Goal: Information Seeking & Learning: Check status

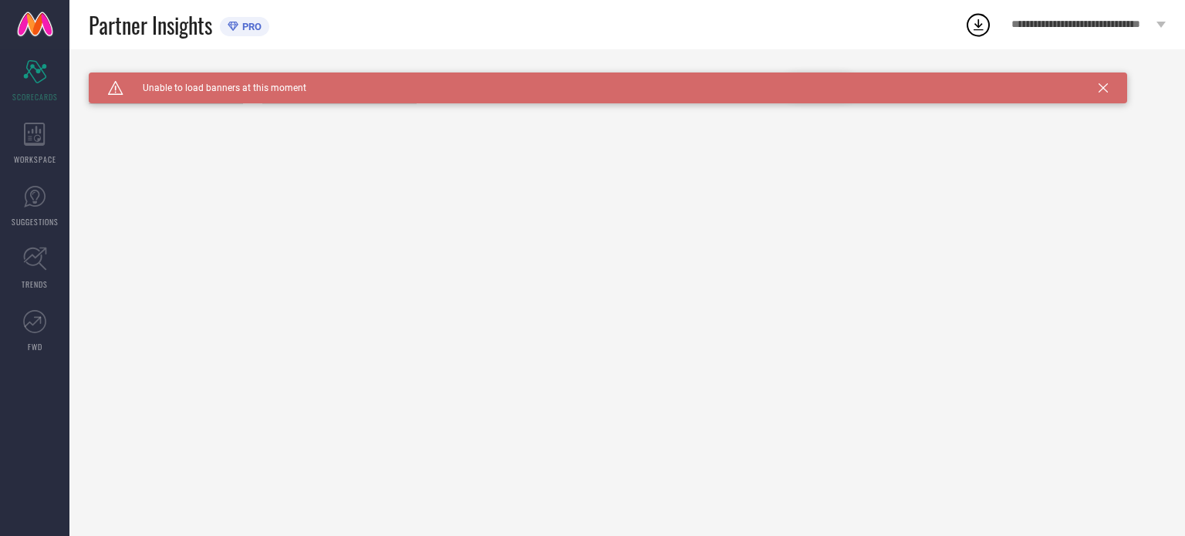
type input "All"
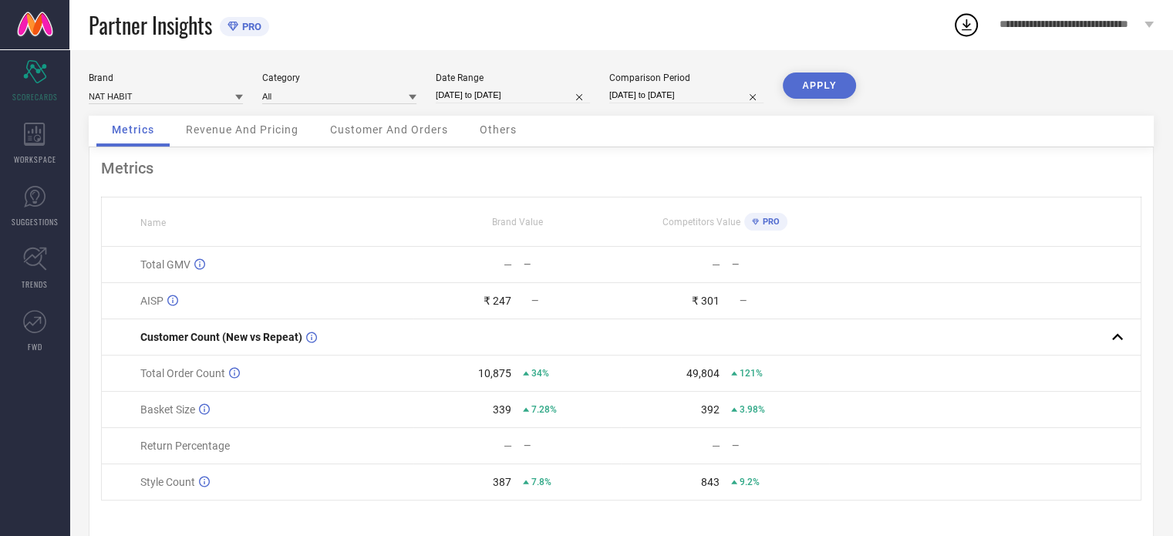
click at [206, 132] on span "Revenue And Pricing" at bounding box center [242, 129] width 113 height 12
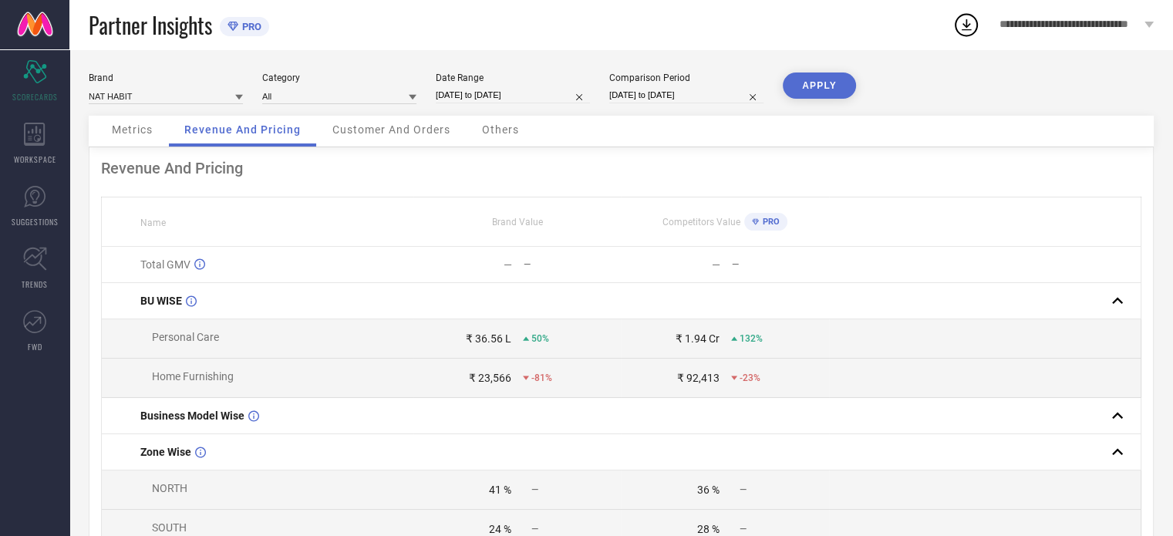
click at [380, 129] on span "Customer And Orders" at bounding box center [391, 129] width 118 height 12
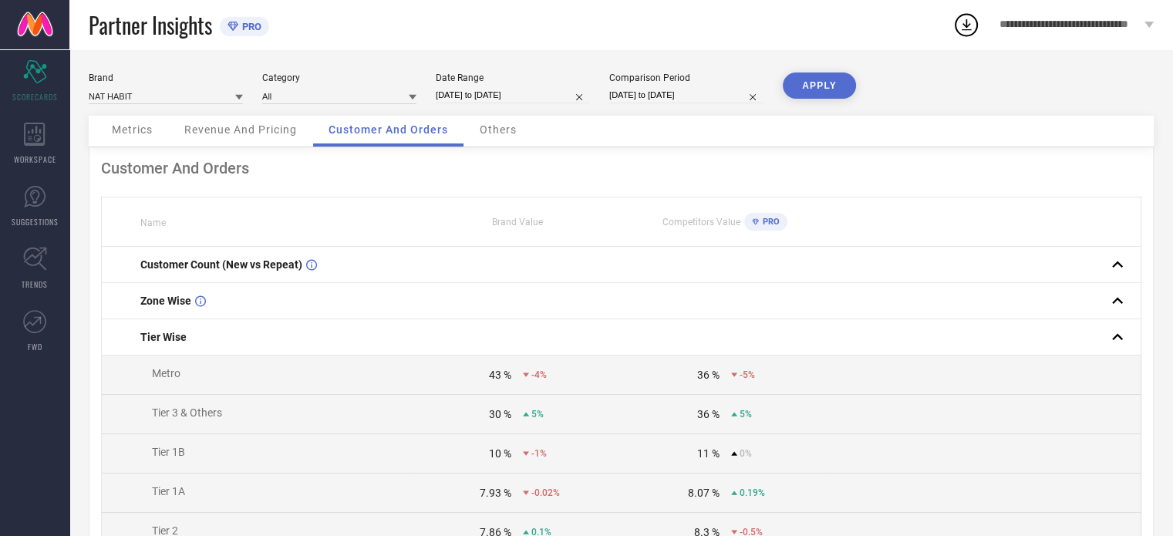
click at [511, 125] on span "Others" at bounding box center [498, 129] width 37 height 12
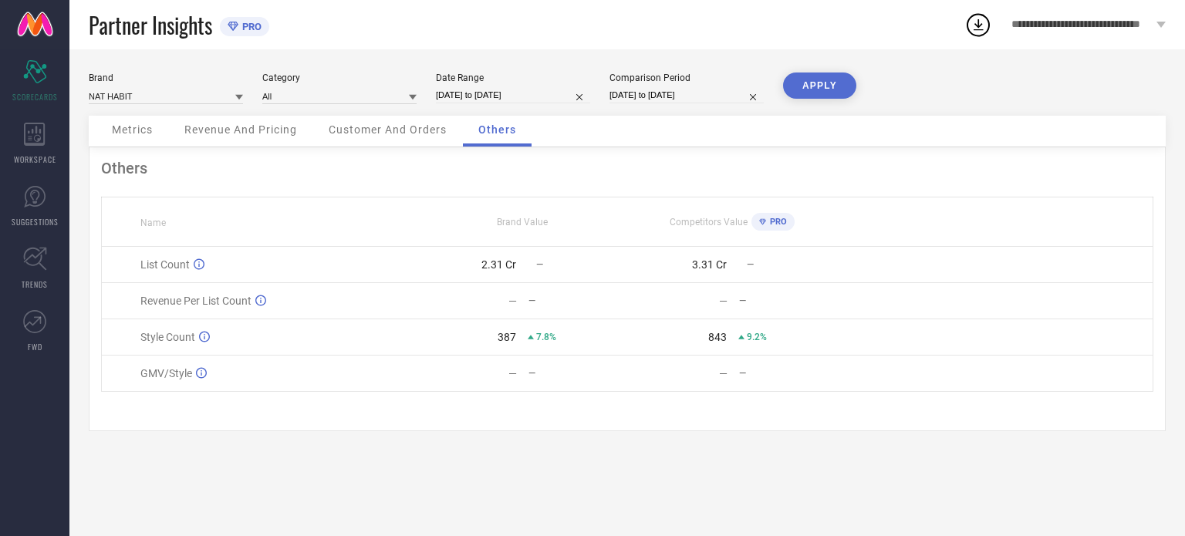
click at [136, 142] on div "Metrics" at bounding box center [132, 131] width 72 height 31
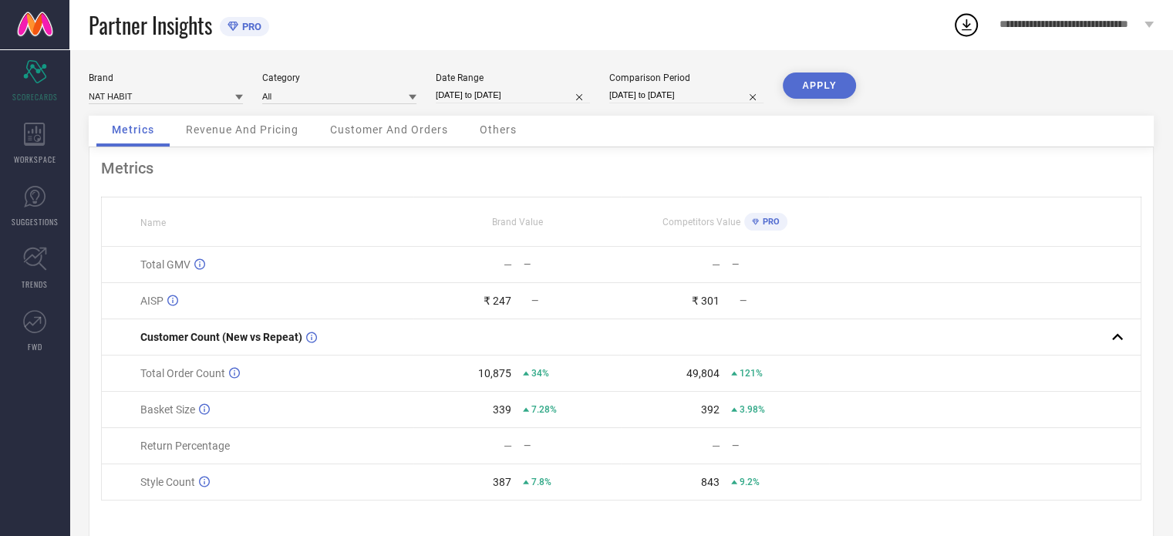
scroll to position [31, 0]
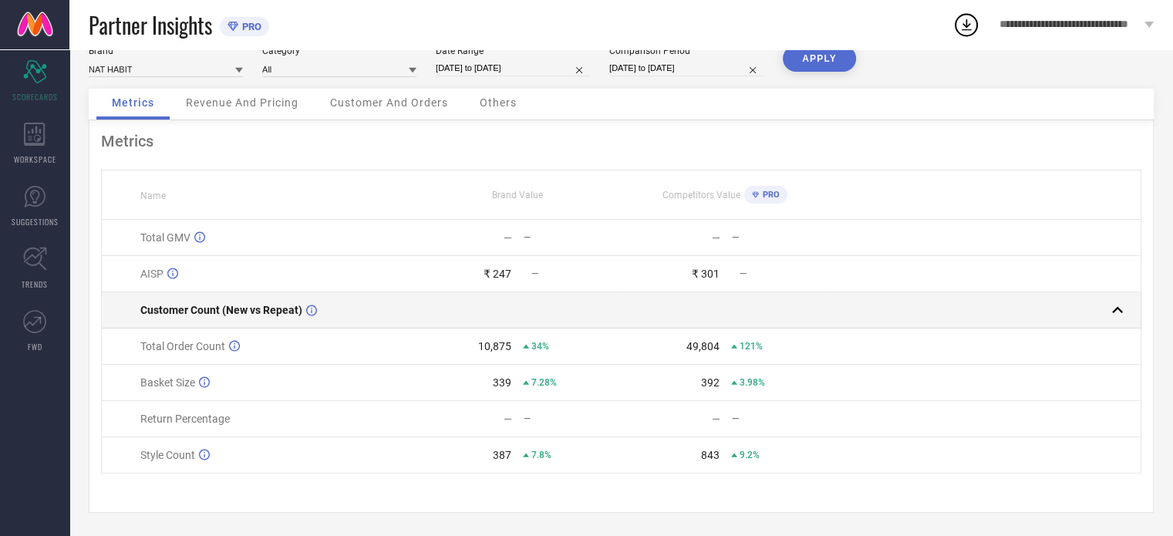
click at [1122, 315] on rect at bounding box center [1118, 310] width 22 height 22
click at [1122, 314] on rect at bounding box center [1118, 310] width 22 height 22
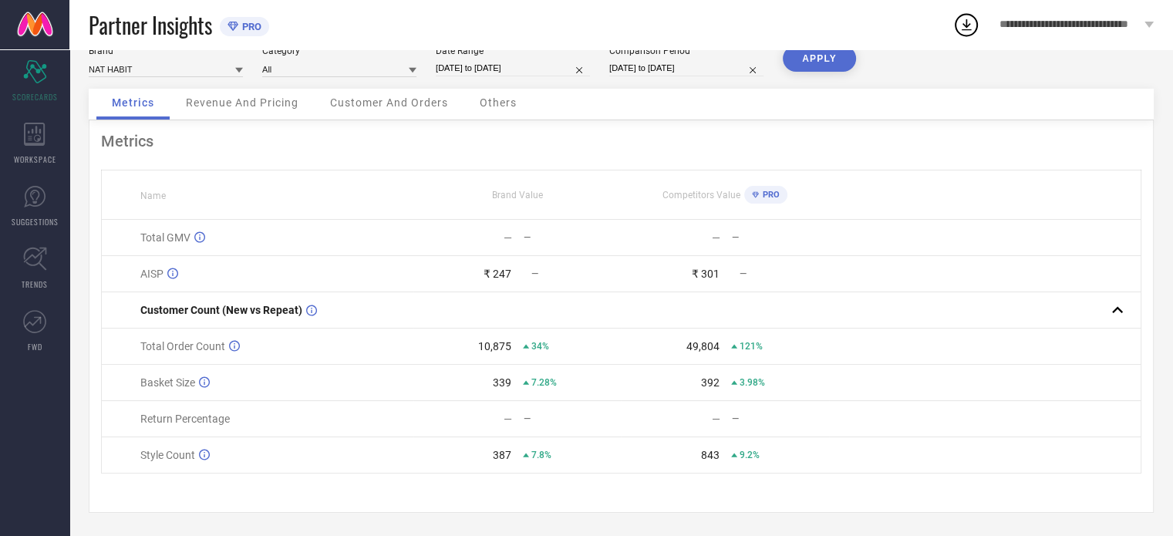
click at [767, 190] on span "PRO" at bounding box center [769, 195] width 21 height 10
click at [42, 164] on span "WORKSPACE" at bounding box center [35, 160] width 42 height 12
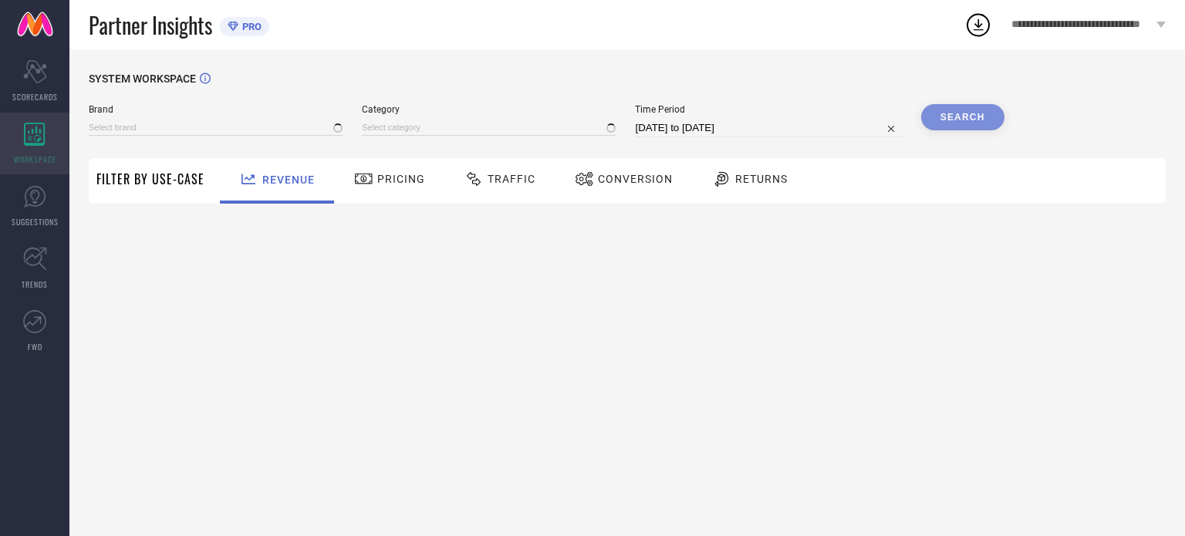
type input "NAT HABIT"
type input "All"
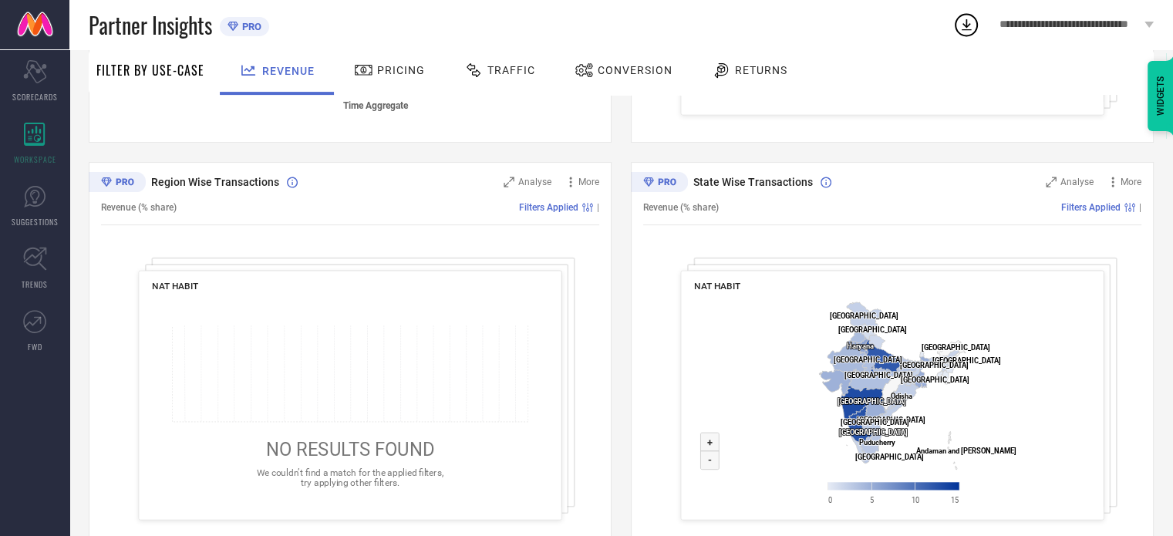
scroll to position [543, 0]
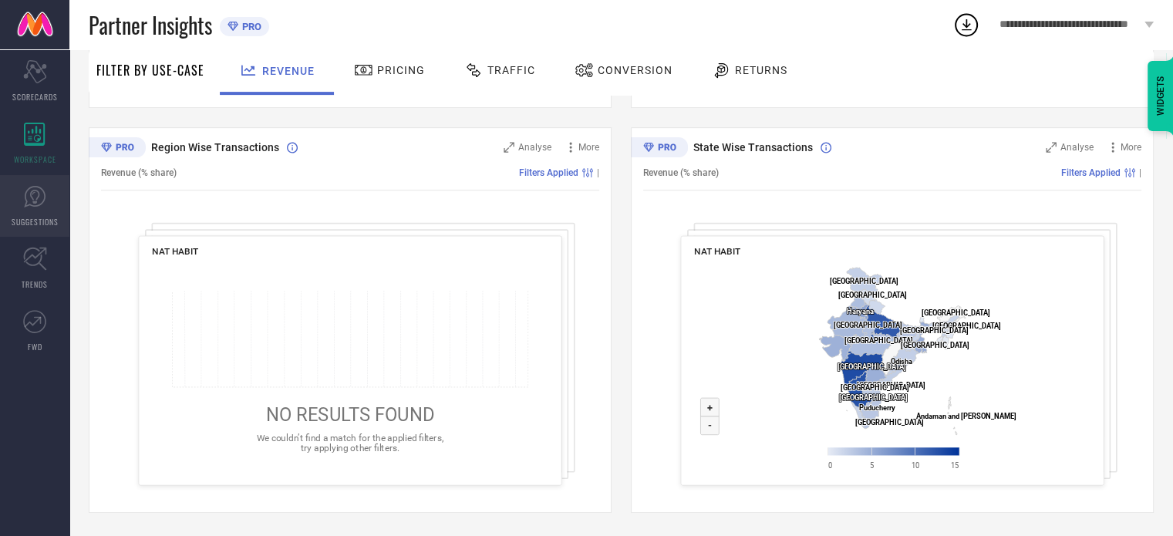
click at [29, 196] on icon at bounding box center [34, 196] width 23 height 23
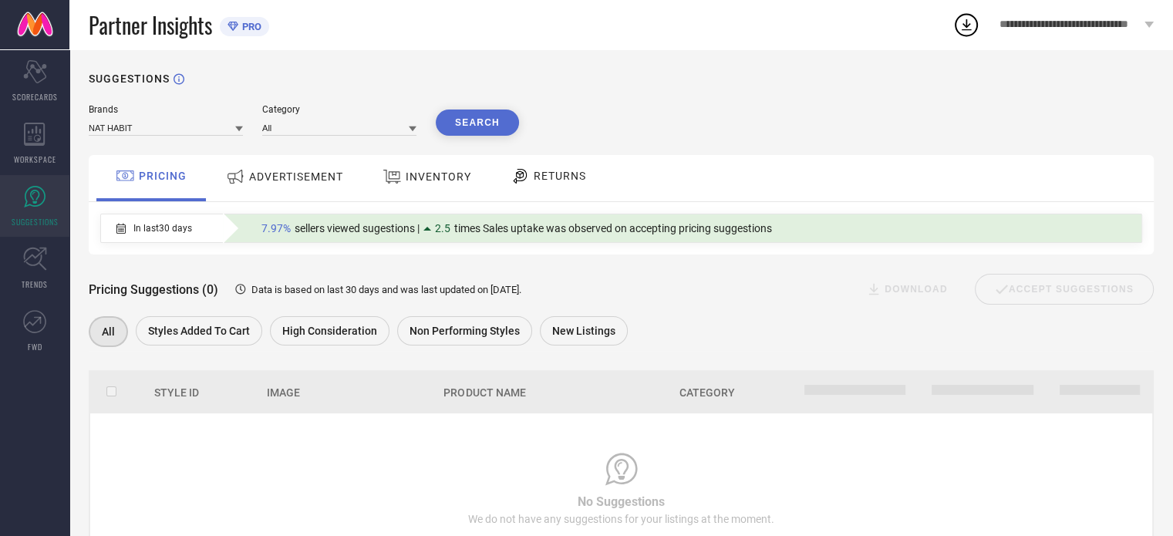
click at [272, 176] on span "ADVERTISEMENT" at bounding box center [296, 176] width 94 height 12
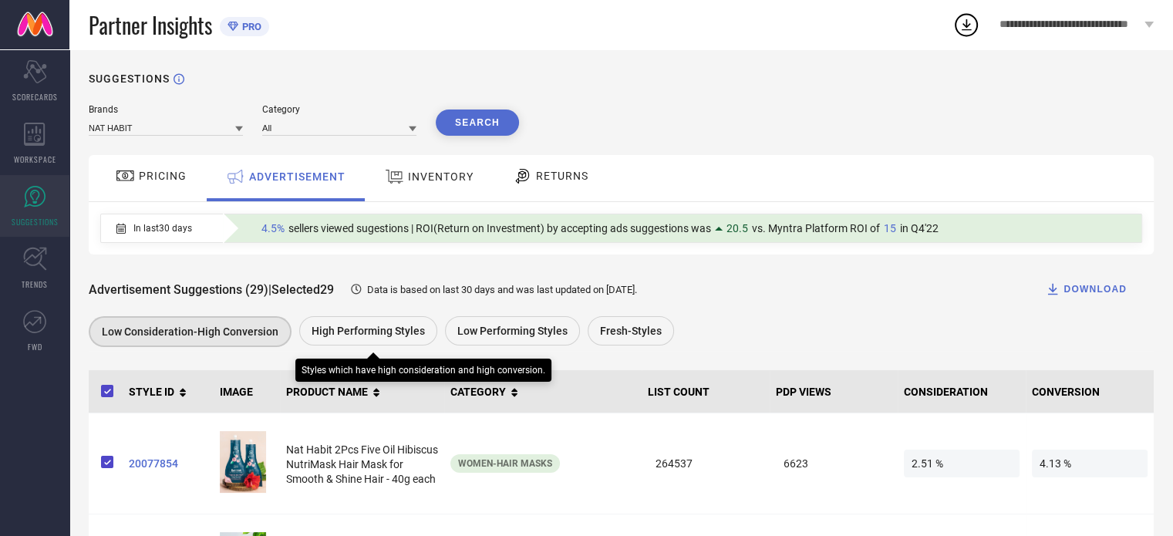
click at [356, 320] on div "High Performing Styles" at bounding box center [368, 330] width 138 height 29
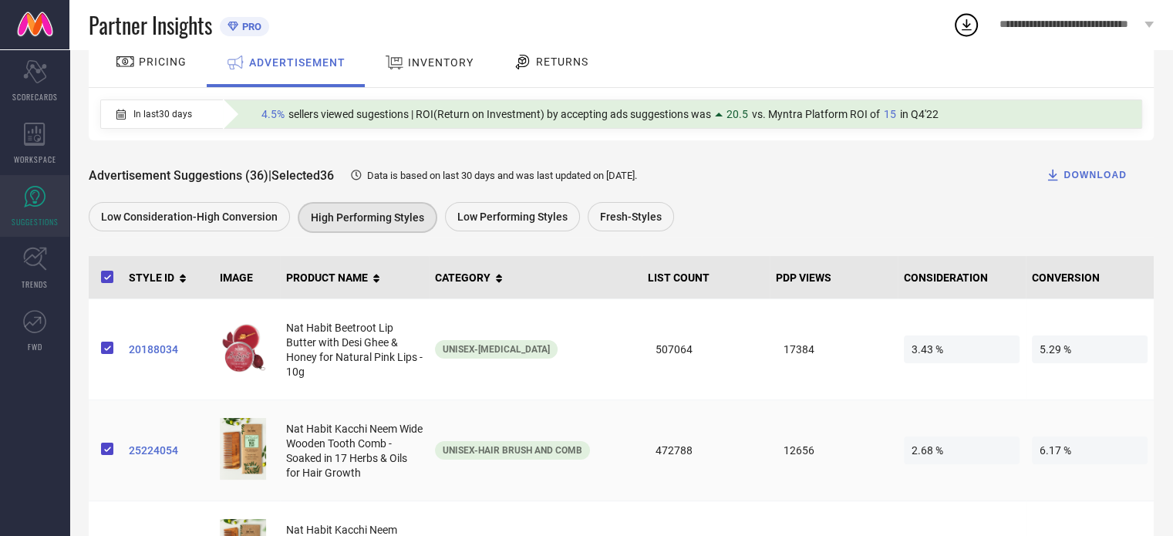
scroll to position [113, 0]
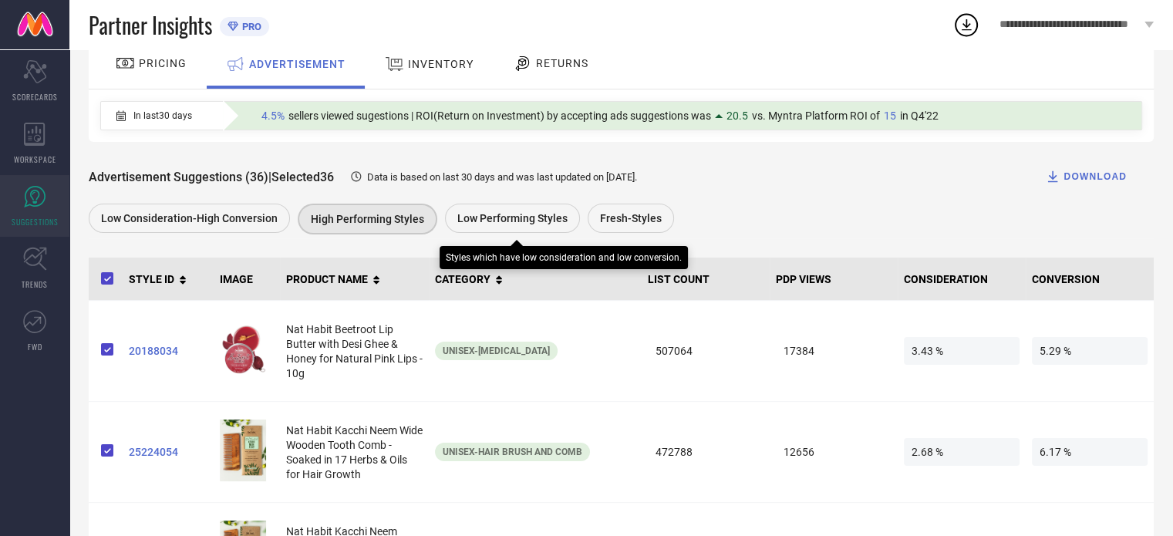
click at [525, 209] on div "Low Performing Styles" at bounding box center [512, 218] width 135 height 29
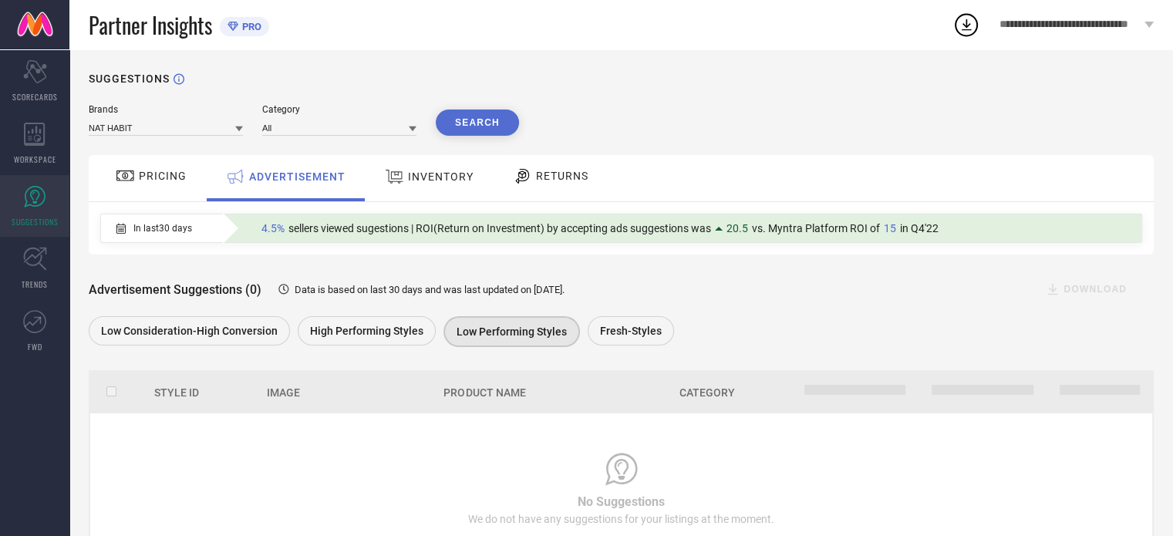
scroll to position [69, 0]
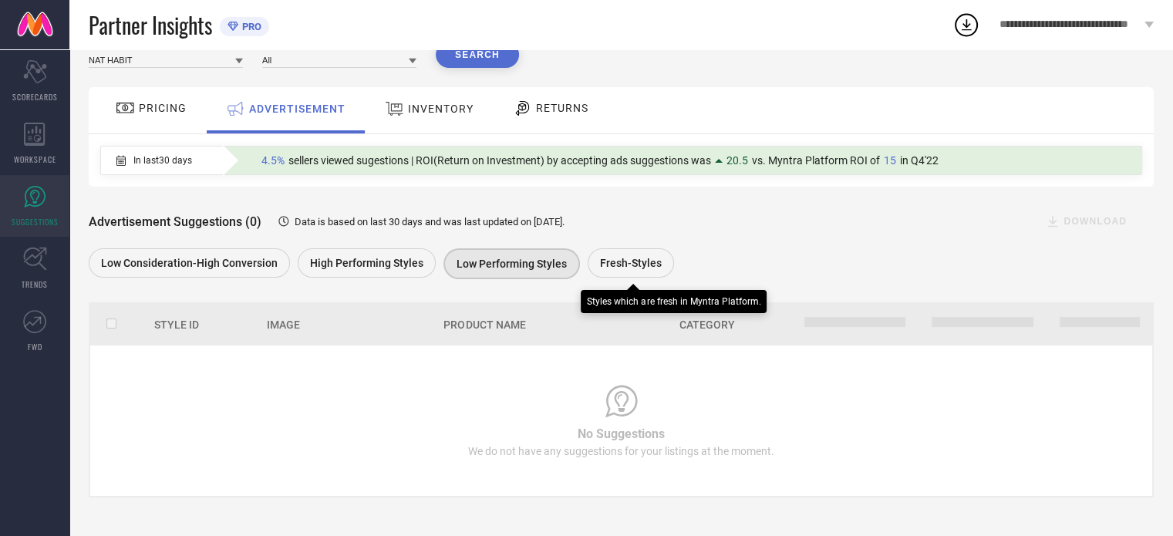
click at [633, 271] on div "Fresh-Styles" at bounding box center [631, 262] width 86 height 29
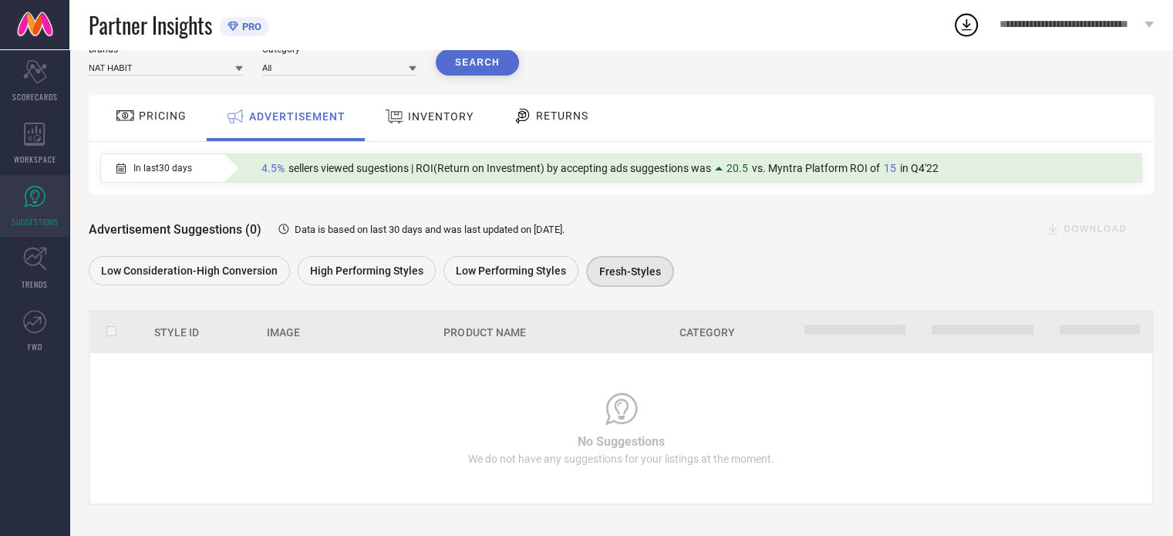
scroll to position [68, 0]
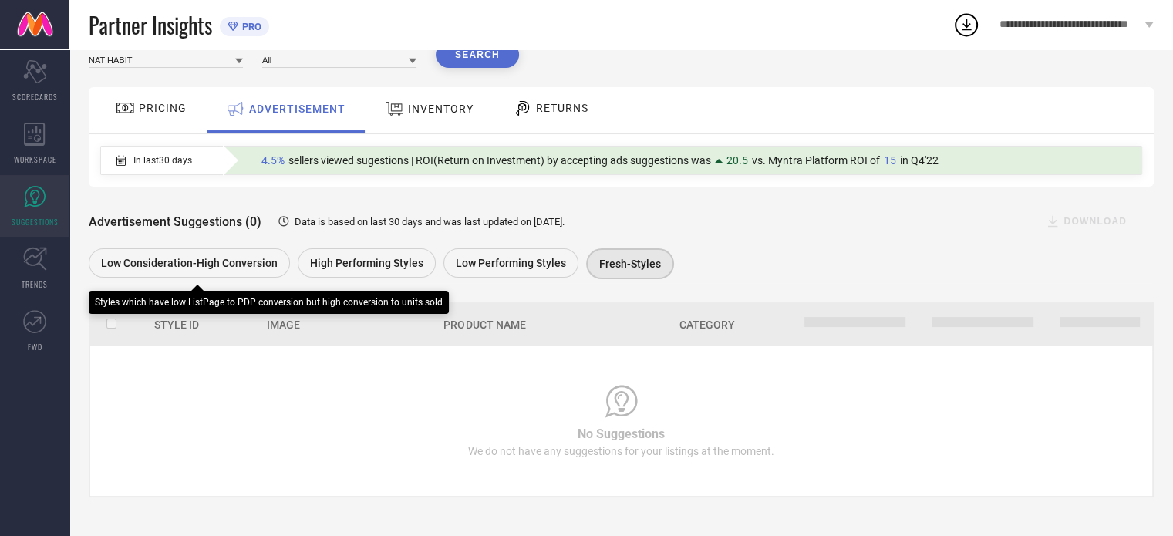
click at [237, 262] on span "Low Consideration-High Conversion" at bounding box center [189, 263] width 177 height 12
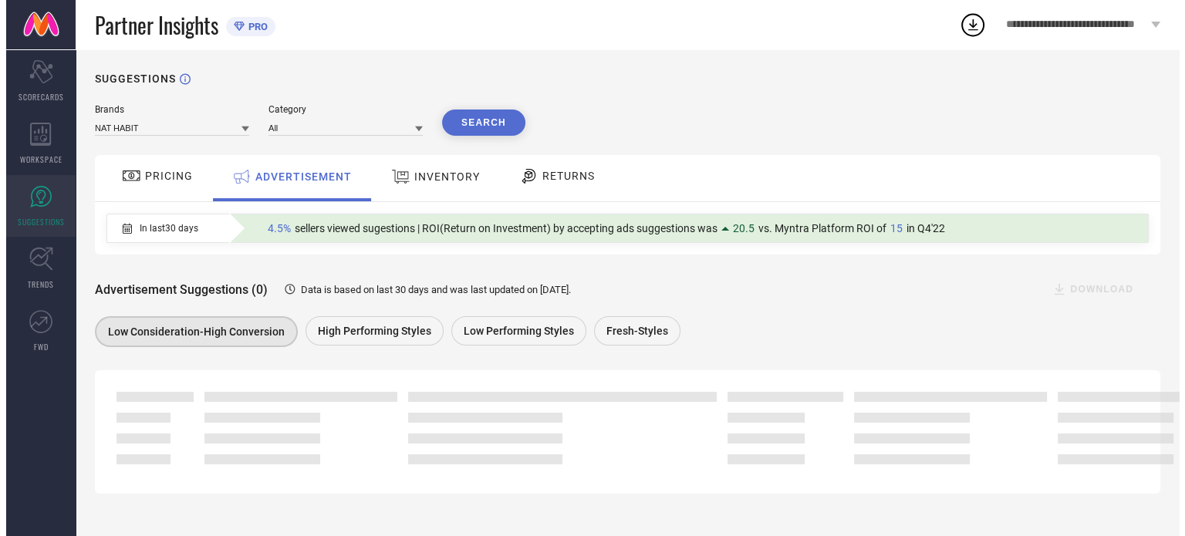
scroll to position [0, 0]
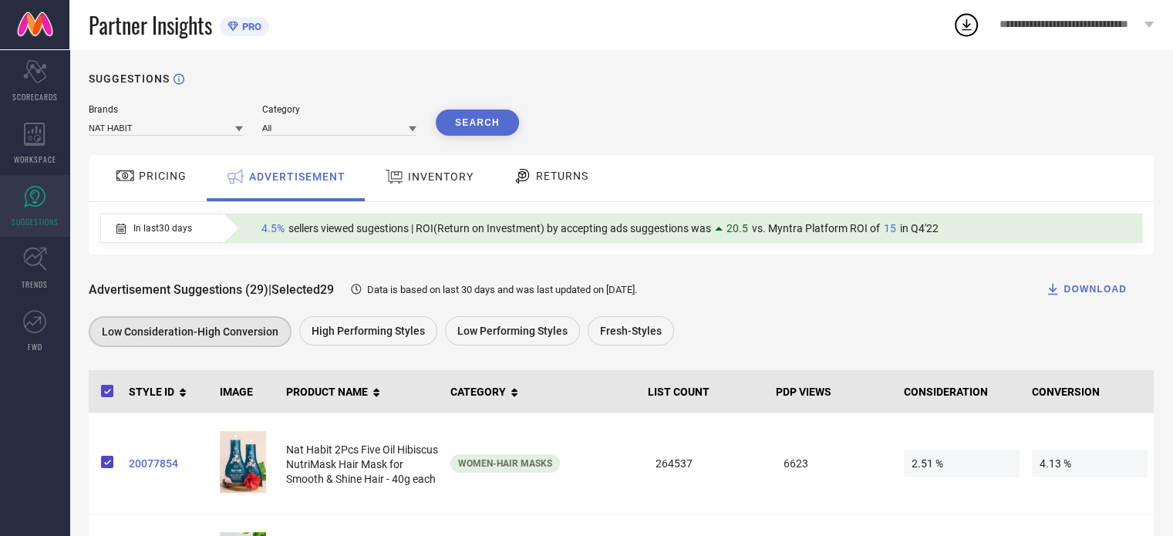
click at [420, 178] on span "INVENTORY" at bounding box center [441, 176] width 66 height 12
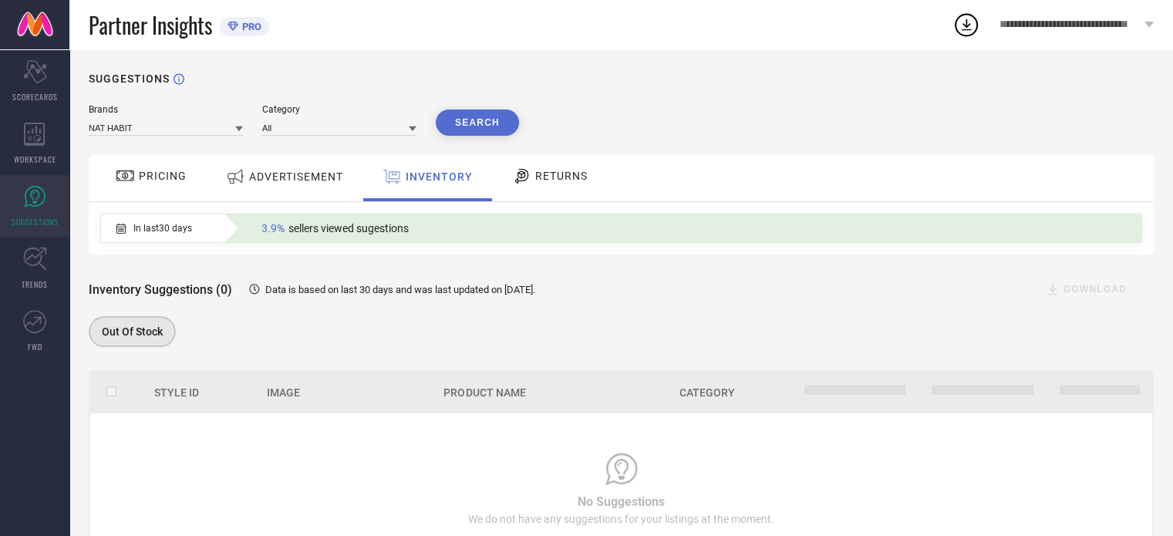
click at [525, 177] on icon at bounding box center [522, 176] width 14 height 15
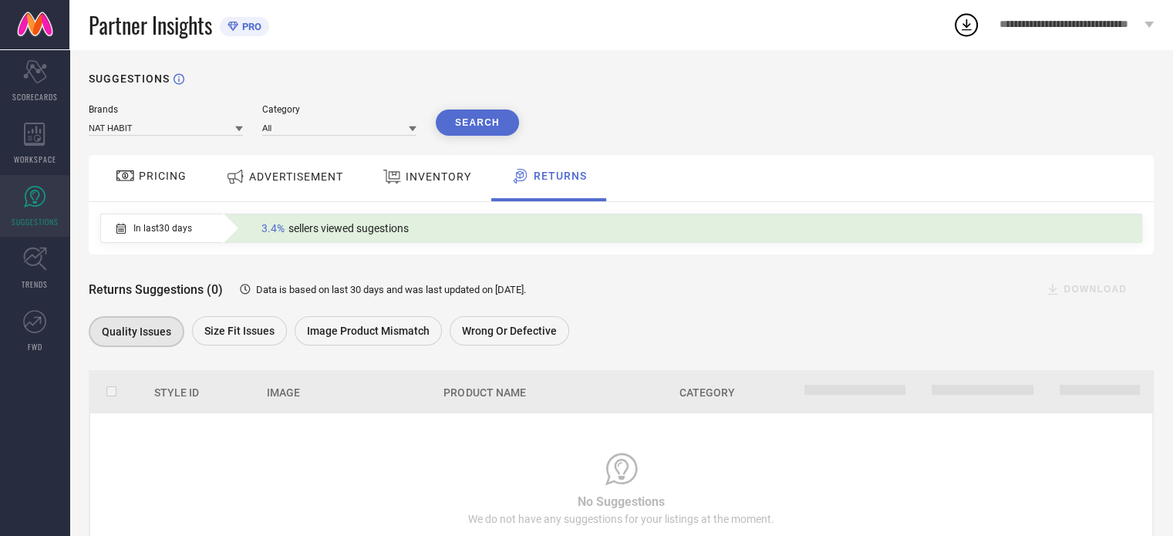
click at [286, 185] on div "ADVERTISEMENT" at bounding box center [284, 177] width 125 height 28
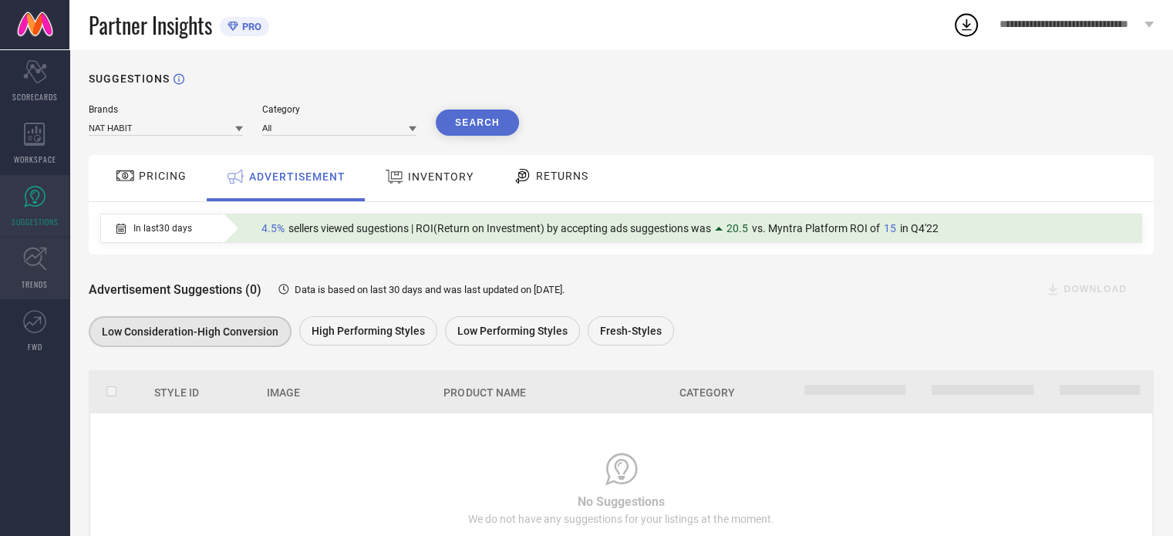
click at [25, 266] on icon at bounding box center [35, 259] width 24 height 24
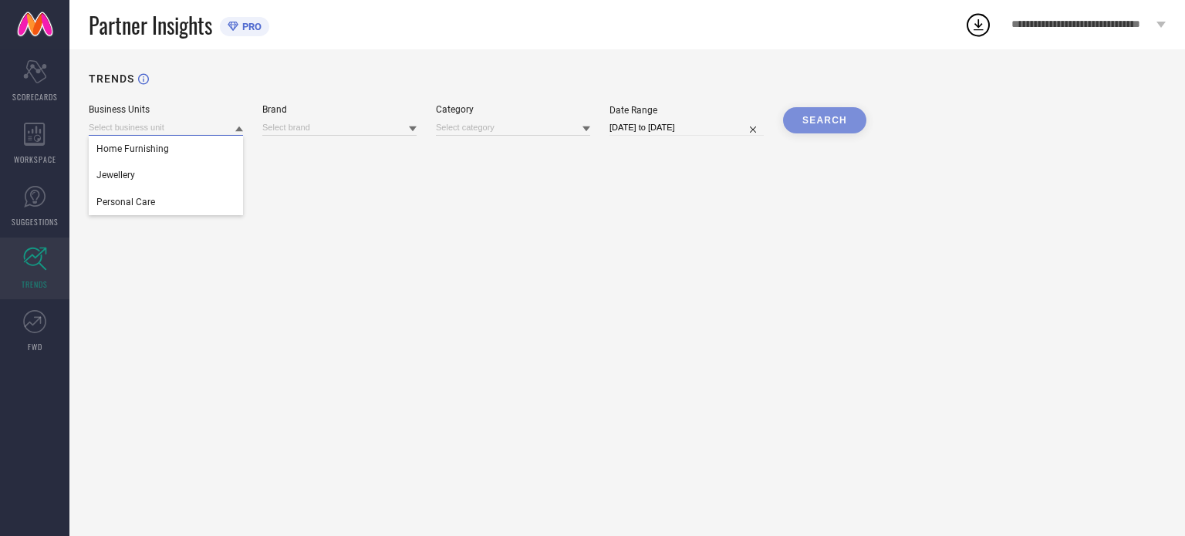
click at [158, 127] on input at bounding box center [166, 128] width 154 height 16
click at [153, 130] on input at bounding box center [166, 128] width 154 height 16
click at [124, 191] on div "Personal Care" at bounding box center [166, 202] width 154 height 26
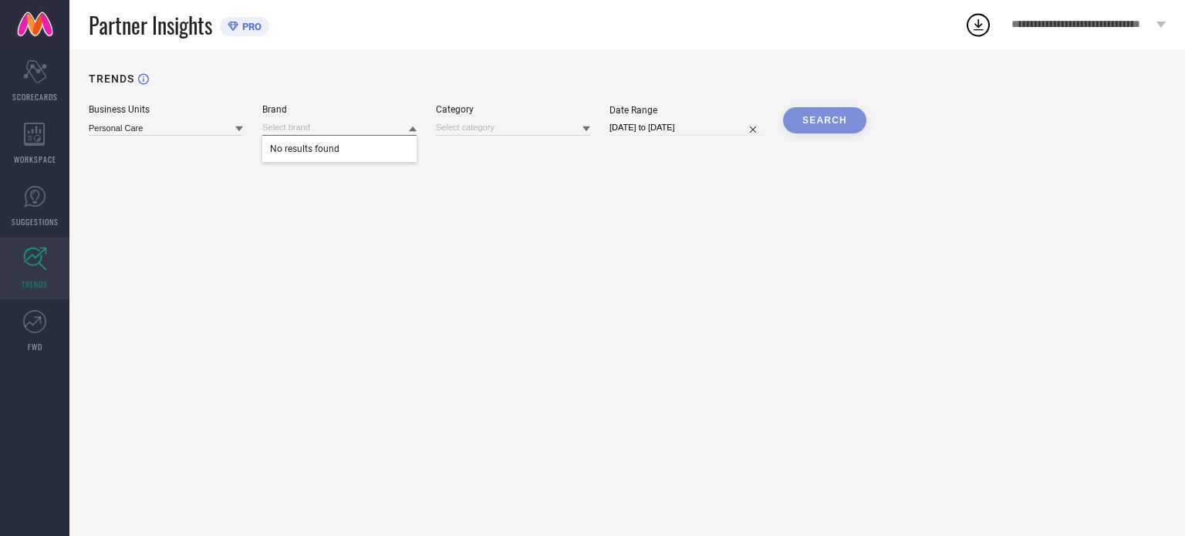
click at [309, 132] on input at bounding box center [339, 128] width 154 height 16
click at [308, 219] on div "TRENDS Business Units Personal Care Brand No results found Category Date Range …" at bounding box center [627, 292] width 1116 height 487
click at [315, 129] on input at bounding box center [339, 128] width 154 height 16
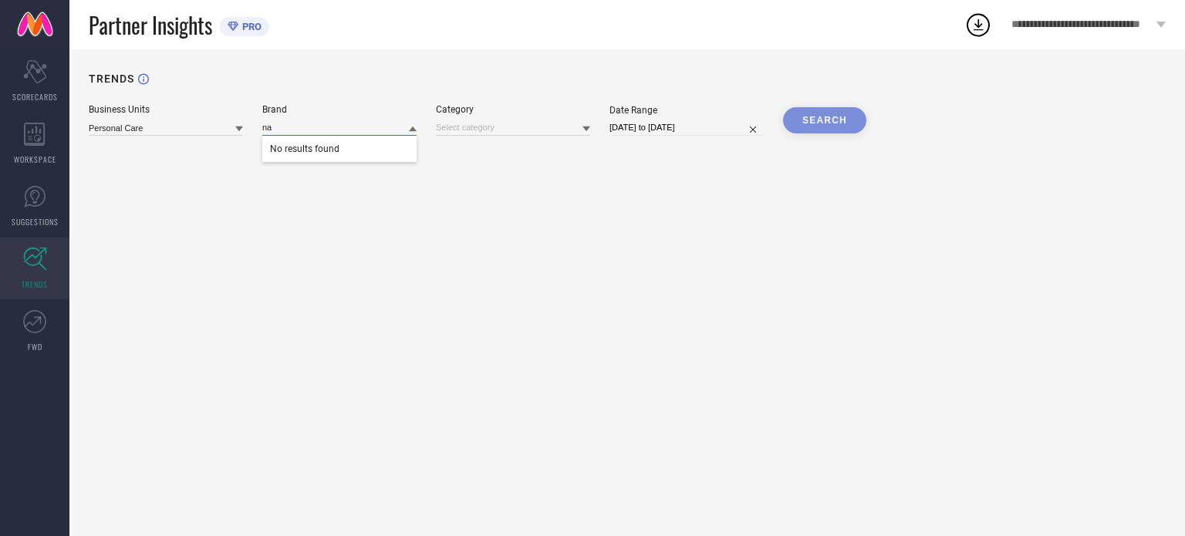
type input "n"
click at [613, 218] on div "TRENDS Business Units Personal Care Brand No results found Category Date Range …" at bounding box center [627, 292] width 1116 height 487
click at [805, 118] on div "SEARCH" at bounding box center [824, 120] width 83 height 26
click at [25, 336] on link "FWD" at bounding box center [34, 331] width 69 height 62
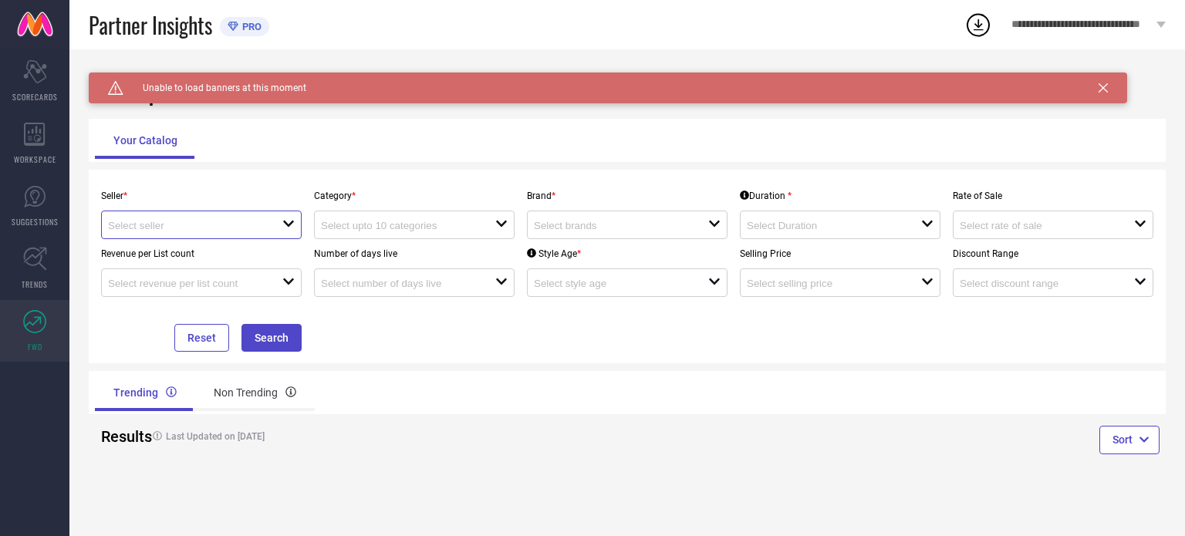
click at [192, 224] on input at bounding box center [186, 226] width 157 height 12
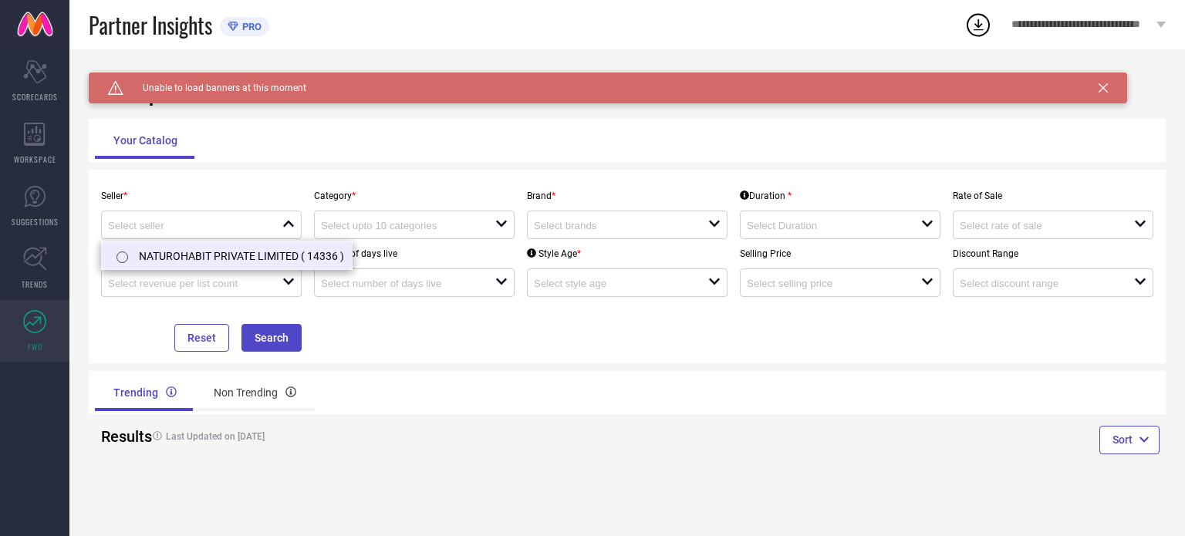
click at [176, 257] on li "NATUROHABIT PRIVATE LIMITED ( 14336 )" at bounding box center [227, 255] width 250 height 28
type input "NATUROHABIT PRIVATE LIMITED ( 14336 )"
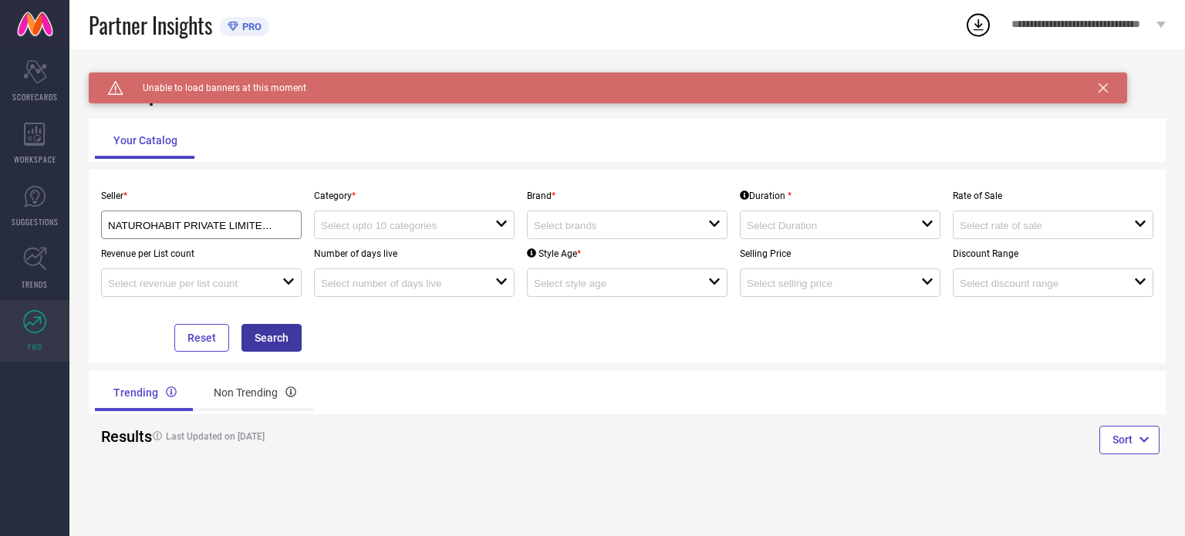
click at [275, 338] on button "Search" at bounding box center [271, 338] width 60 height 28
click at [447, 229] on input at bounding box center [399, 226] width 157 height 12
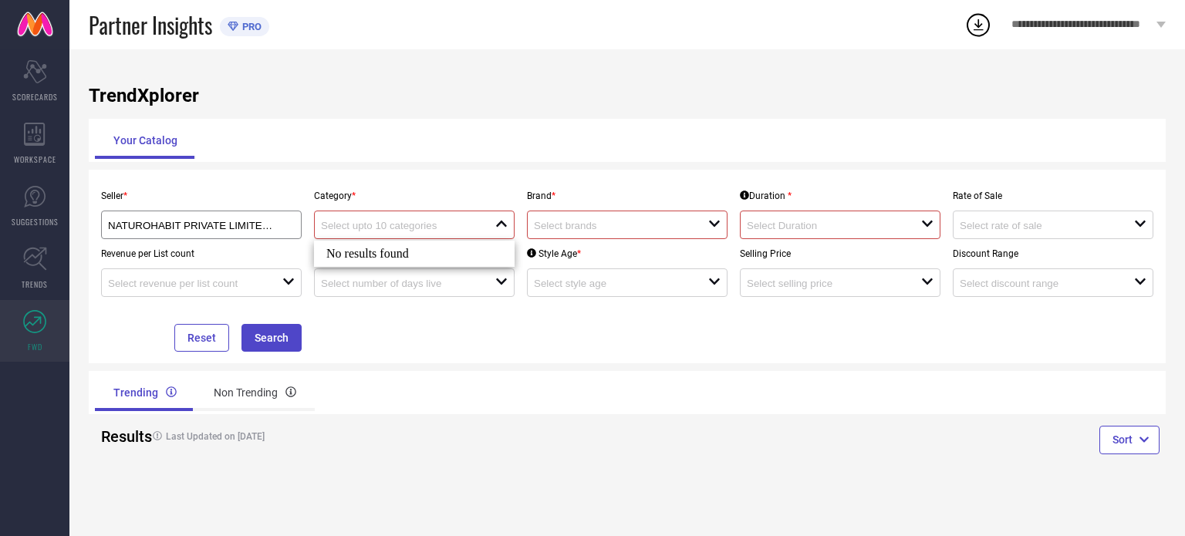
click at [404, 215] on div "close" at bounding box center [414, 225] width 201 height 29
click at [584, 218] on div "open" at bounding box center [627, 225] width 201 height 29
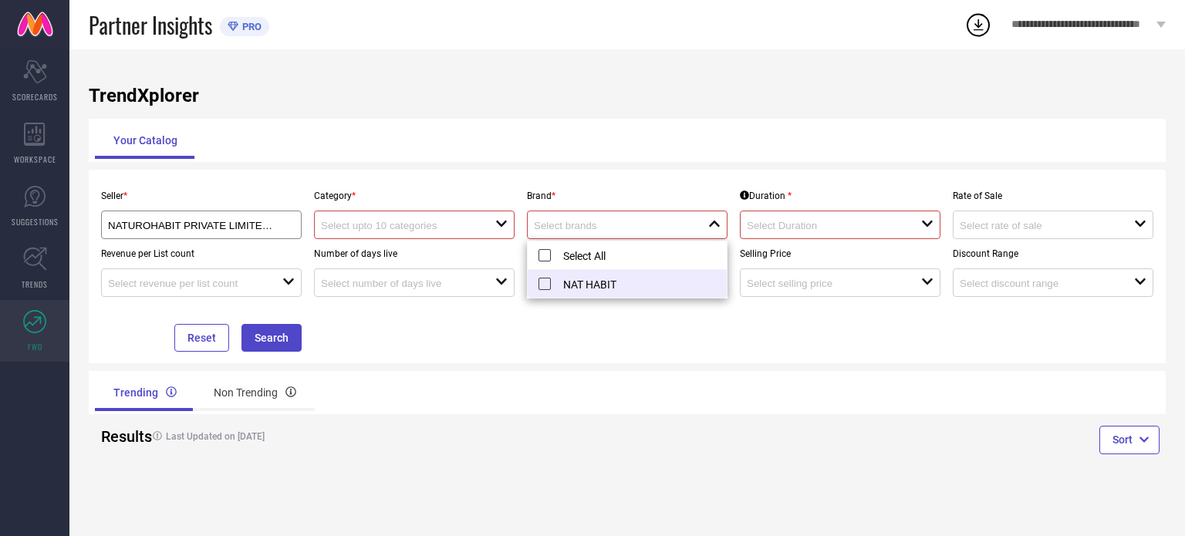
click at [565, 277] on li "NAT HABIT" at bounding box center [627, 284] width 199 height 28
type input "NAT HABIT"
click at [420, 331] on div "Seller * NATUROHABIT PRIVATE LIMITED ( 14336 ) Category * open Brand * NAT HABI…" at bounding box center [627, 266] width 1065 height 170
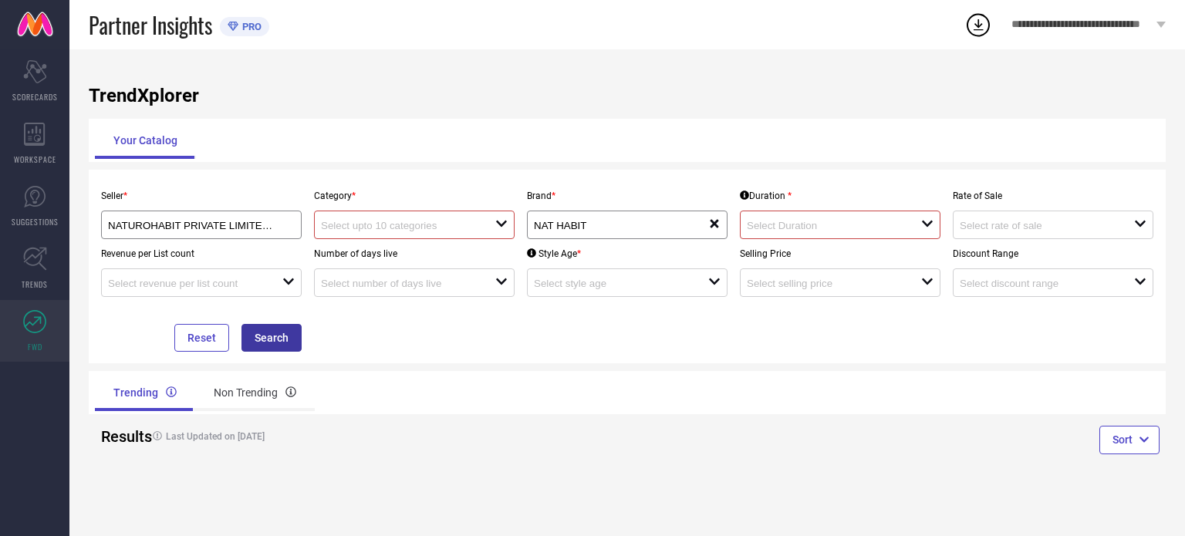
click at [272, 344] on button "Search" at bounding box center [271, 338] width 60 height 28
click at [792, 217] on div "open" at bounding box center [840, 225] width 201 height 29
click at [910, 228] on div at bounding box center [834, 225] width 174 height 15
click at [928, 224] on icon "open" at bounding box center [927, 224] width 12 height 12
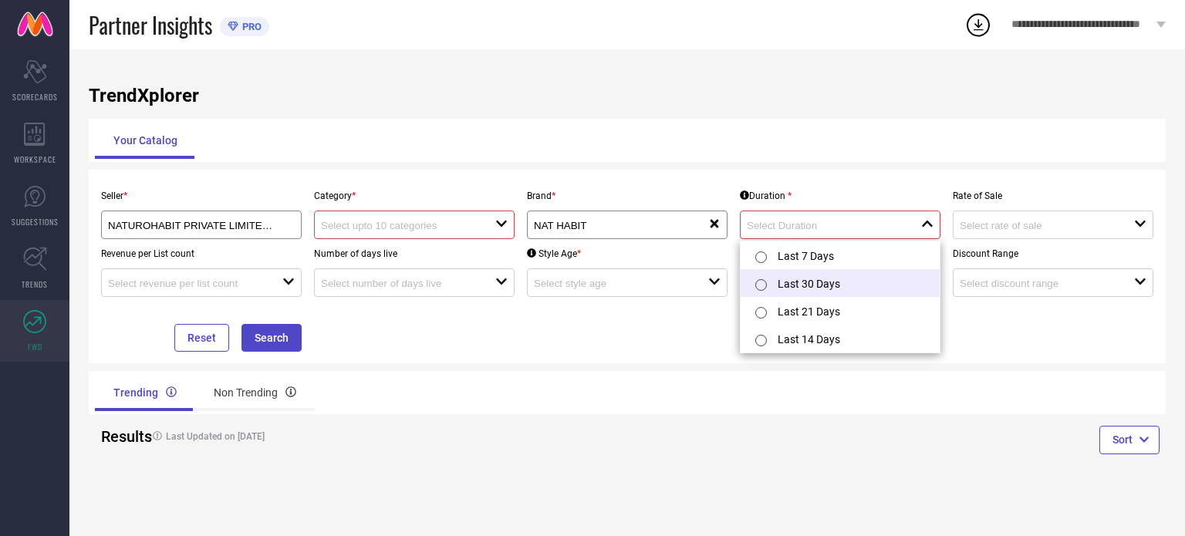
click at [861, 270] on li "Last 30 Days" at bounding box center [840, 283] width 199 height 28
type input "Last 30 Days"
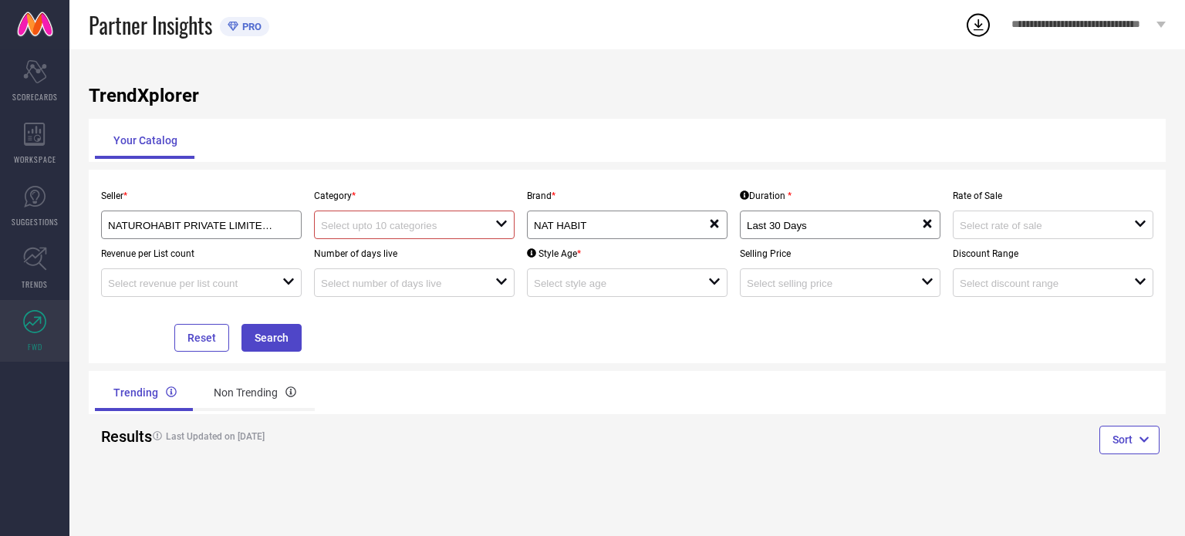
click at [491, 224] on div at bounding box center [408, 225] width 174 height 15
click at [466, 255] on div "No results found" at bounding box center [414, 254] width 201 height 26
click at [471, 262] on div "No results found" at bounding box center [414, 254] width 201 height 26
click at [479, 263] on div "No results found" at bounding box center [414, 254] width 201 height 26
click at [409, 377] on div "Trending Non Trending" at bounding box center [358, 392] width 526 height 37
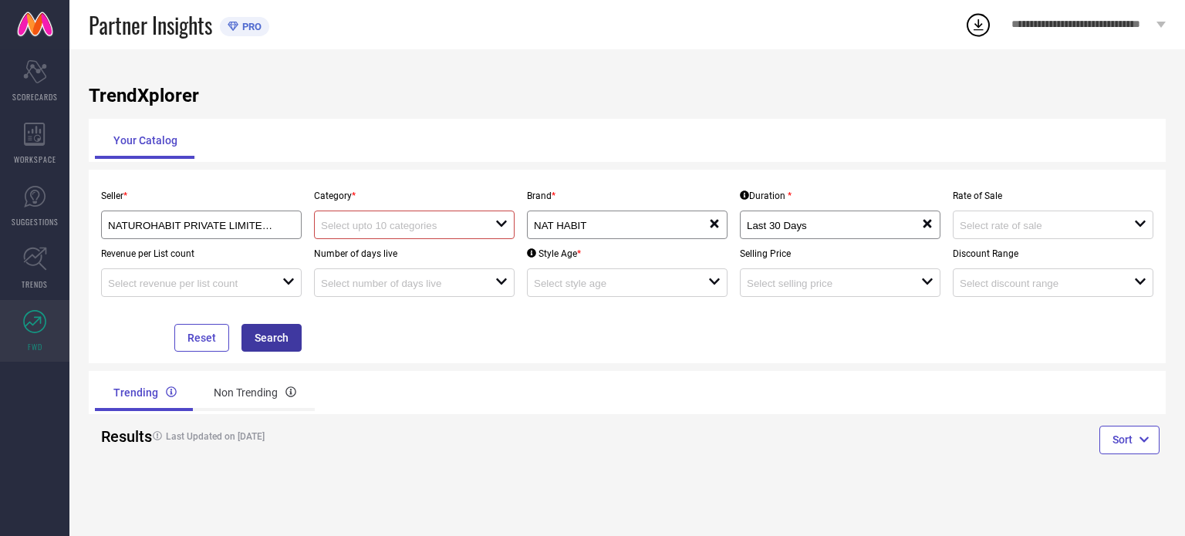
click at [289, 343] on button "Search" at bounding box center [271, 338] width 60 height 28
click at [272, 343] on button "Search" at bounding box center [271, 338] width 60 height 28
click at [273, 342] on button "Search" at bounding box center [271, 338] width 60 height 28
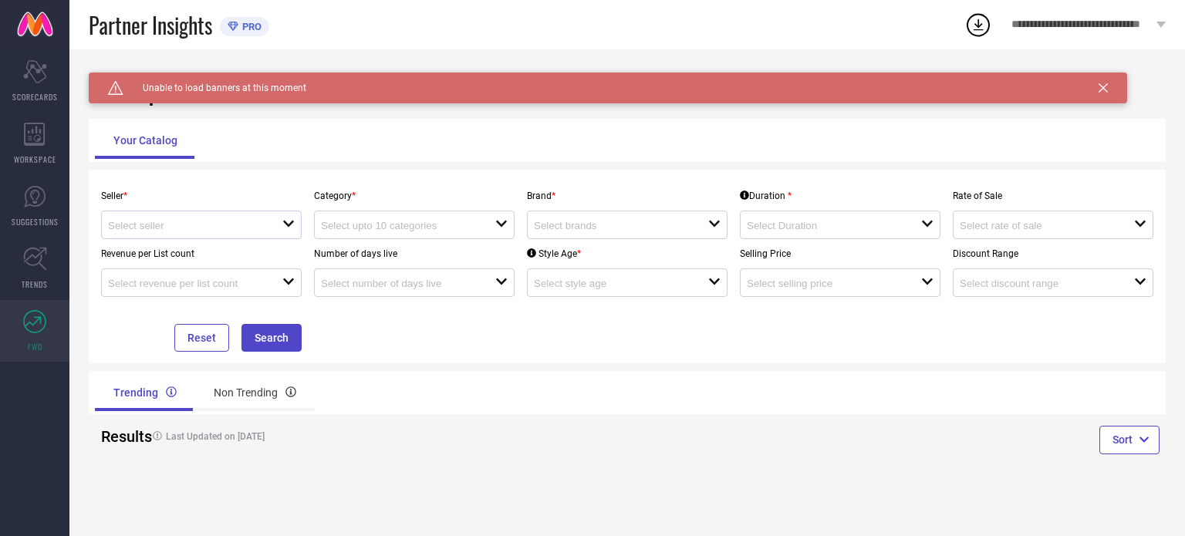
click at [228, 218] on div "open" at bounding box center [201, 225] width 201 height 29
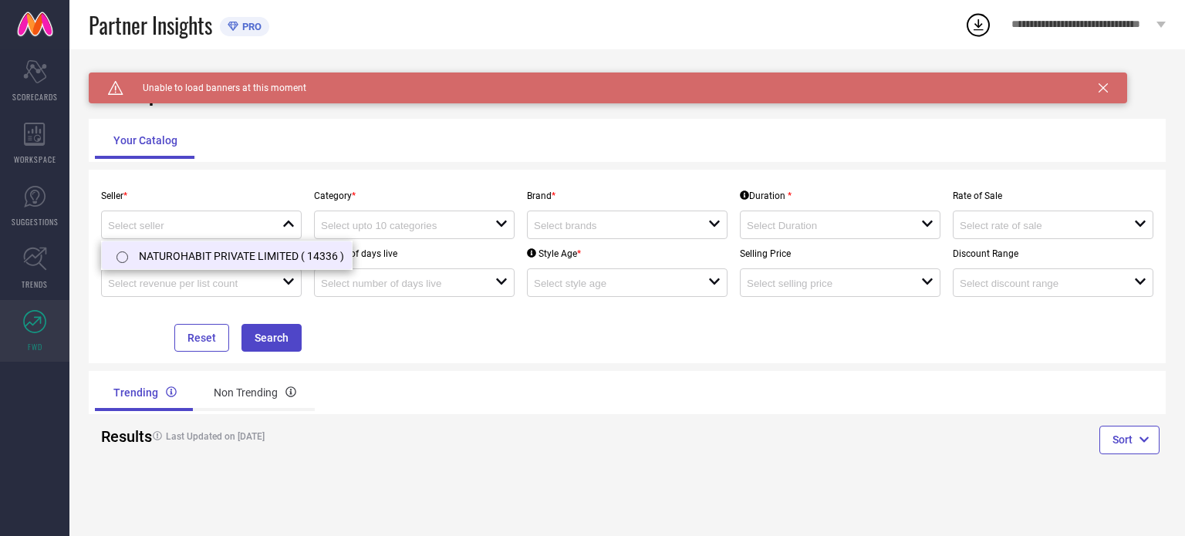
click at [237, 258] on li "NATUROHABIT PRIVATE LIMITED ( 14336 )" at bounding box center [227, 255] width 250 height 28
type input "NATUROHABIT PRIVATE LIMITED ( 14336 )"
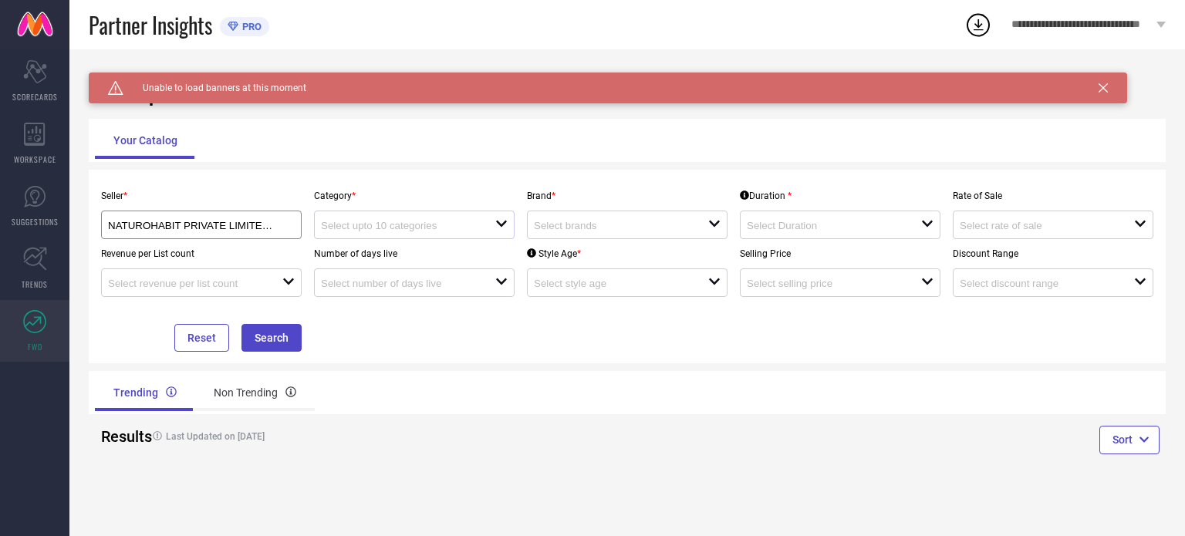
click at [341, 239] on div "open" at bounding box center [414, 225] width 201 height 29
click at [536, 220] on div at bounding box center [621, 225] width 174 height 15
click at [386, 184] on div "Category * open" at bounding box center [414, 210] width 213 height 58
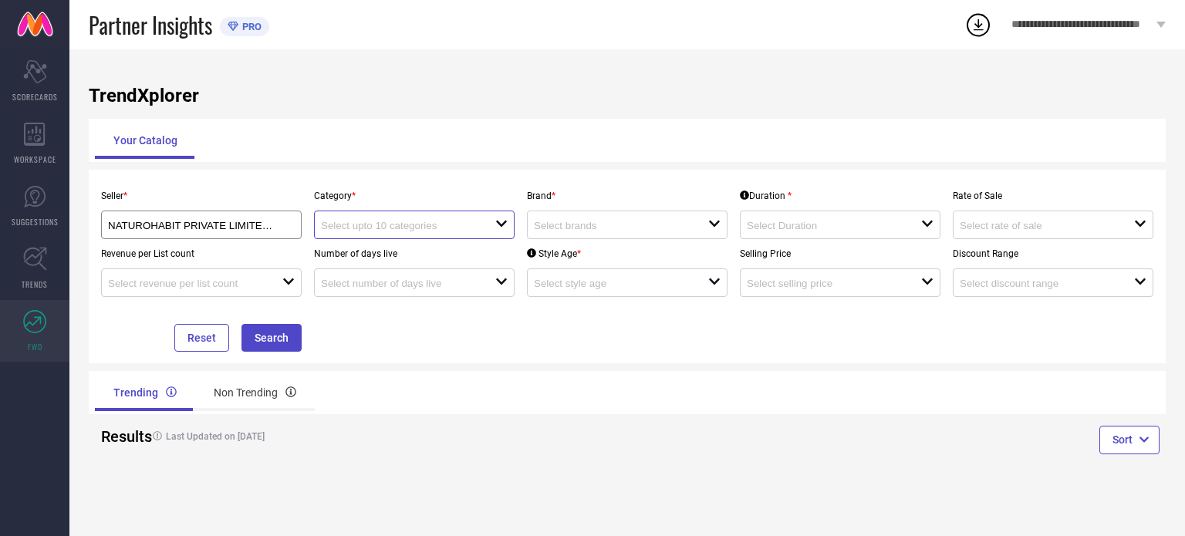
click at [410, 231] on input at bounding box center [399, 226] width 157 height 12
click at [561, 213] on div "open" at bounding box center [627, 225] width 201 height 29
click at [179, 231] on input "NATUROHABIT PRIVATE LIMITED ( 14336 )" at bounding box center [192, 226] width 168 height 12
click at [322, 143] on div "Your Catalog" at bounding box center [627, 140] width 1065 height 37
click at [373, 221] on div at bounding box center [408, 225] width 174 height 15
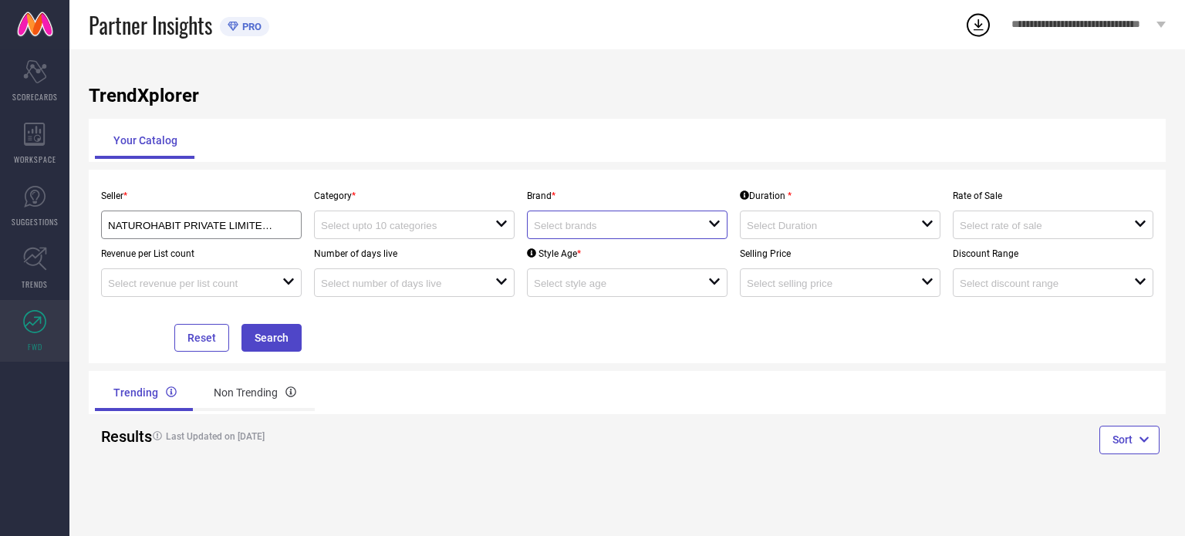
click at [554, 224] on input at bounding box center [612, 226] width 157 height 12
click at [261, 339] on button "Search" at bounding box center [271, 338] width 60 height 28
click at [409, 235] on div "open" at bounding box center [414, 225] width 201 height 29
click at [409, 235] on div "close" at bounding box center [414, 225] width 201 height 29
click at [540, 215] on div "open" at bounding box center [627, 225] width 201 height 29
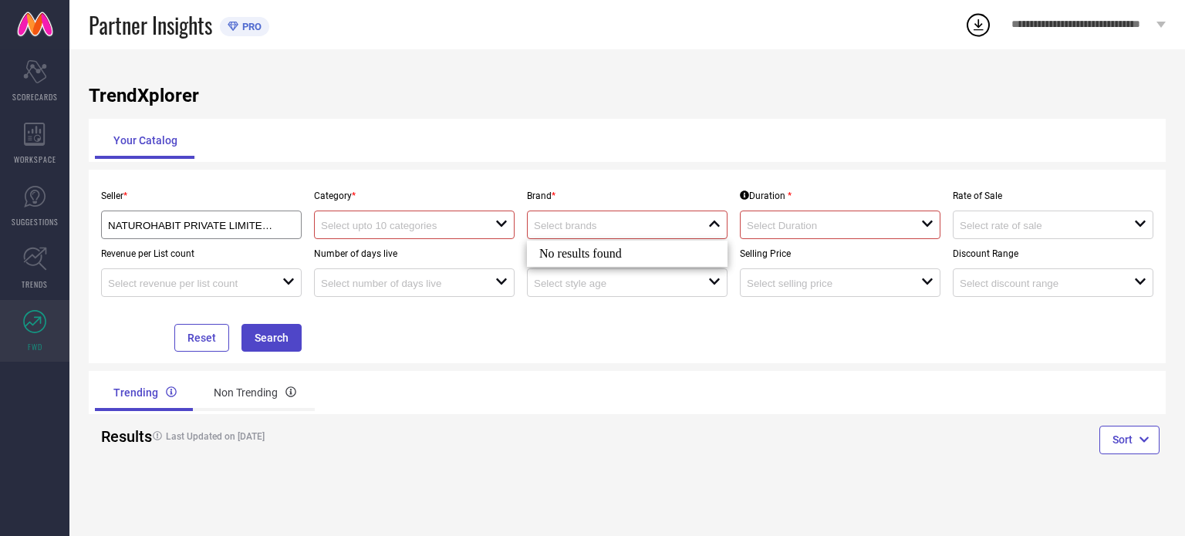
click at [540, 215] on div "close" at bounding box center [627, 225] width 201 height 29
click at [540, 215] on div "open" at bounding box center [627, 225] width 201 height 29
click at [540, 215] on div "close" at bounding box center [627, 225] width 201 height 29
click at [26, 91] on span "SCORECARDS" at bounding box center [35, 97] width 46 height 12
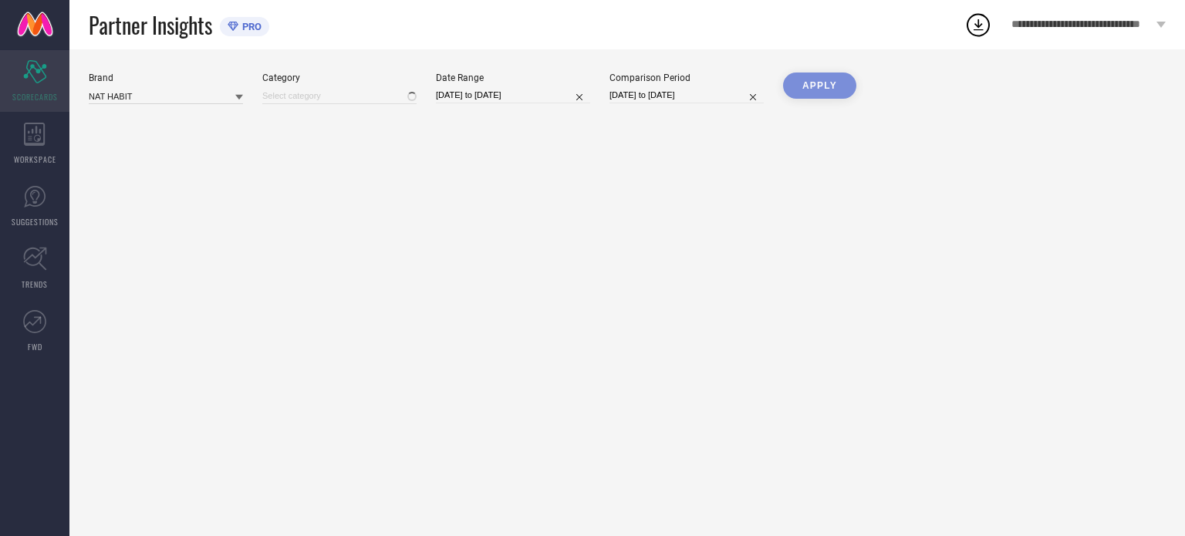
type input "All"
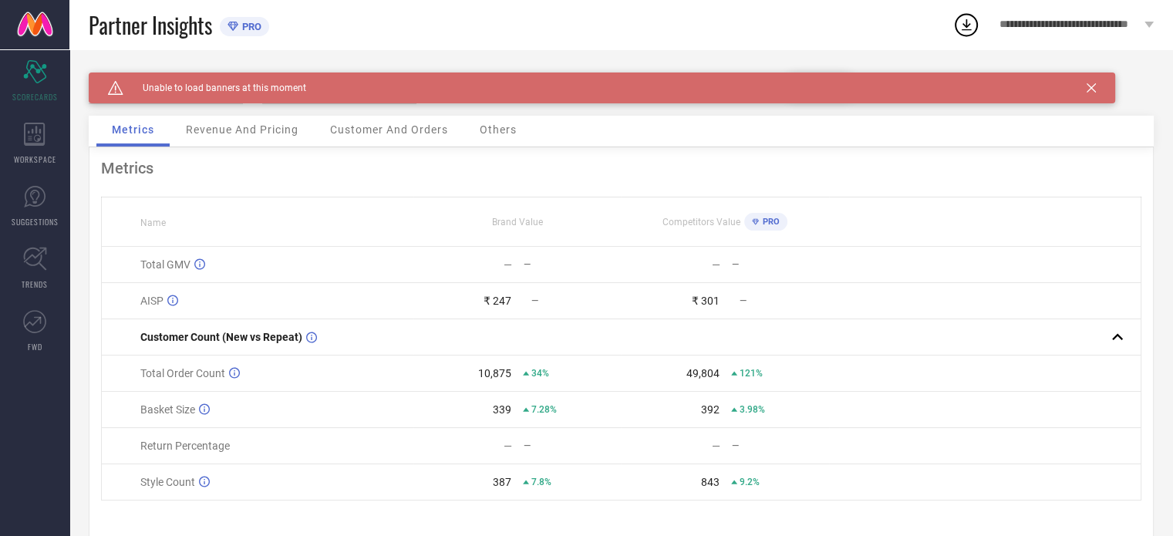
click at [204, 129] on span "Revenue And Pricing" at bounding box center [242, 129] width 113 height 12
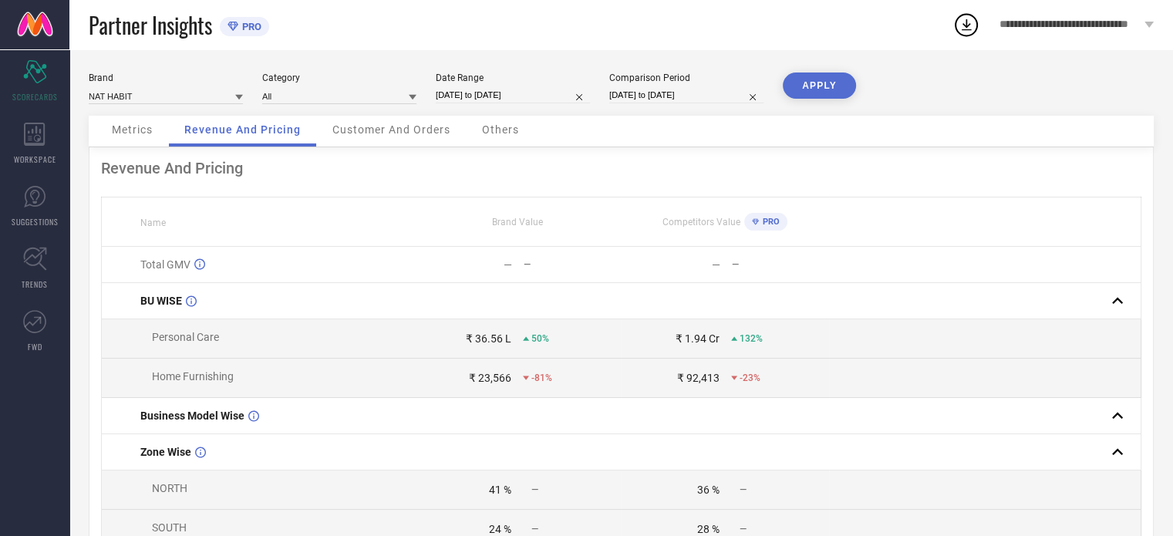
click at [381, 123] on div "Customer And Orders" at bounding box center [391, 131] width 149 height 31
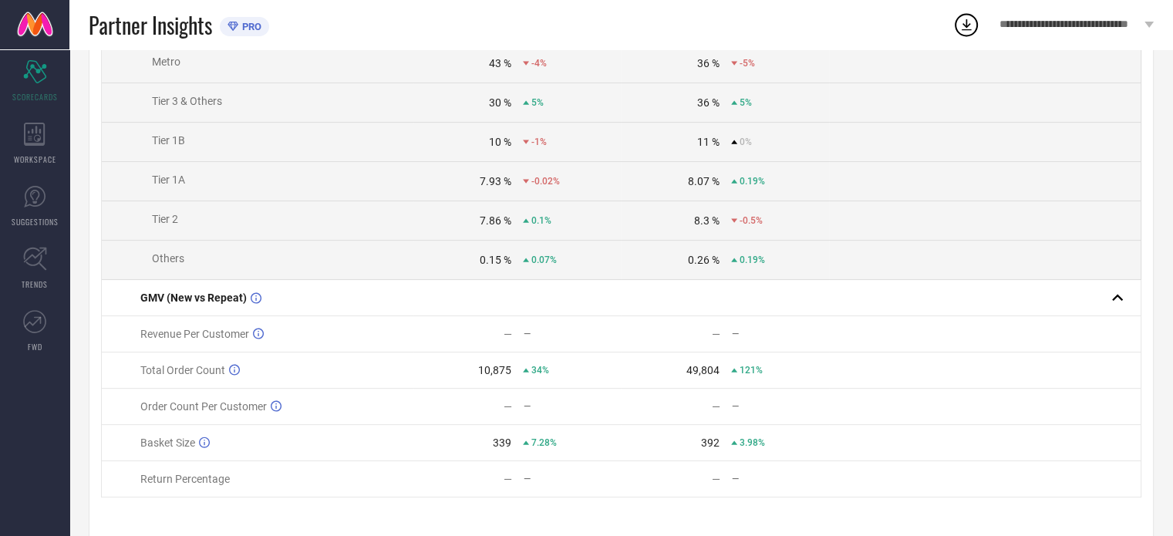
scroll to position [343, 0]
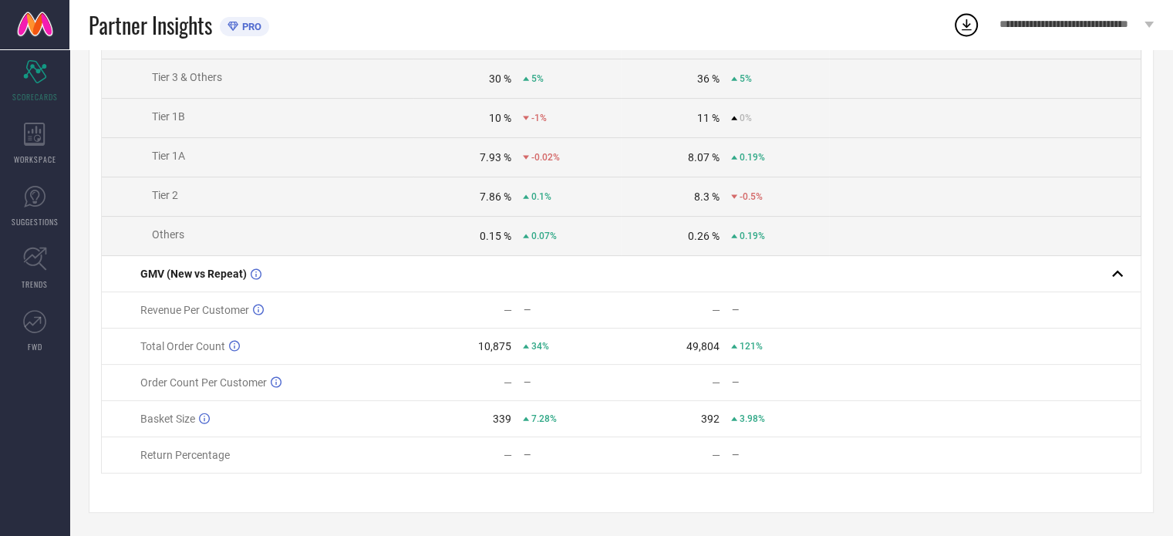
click at [435, 262] on td at bounding box center [517, 274] width 208 height 36
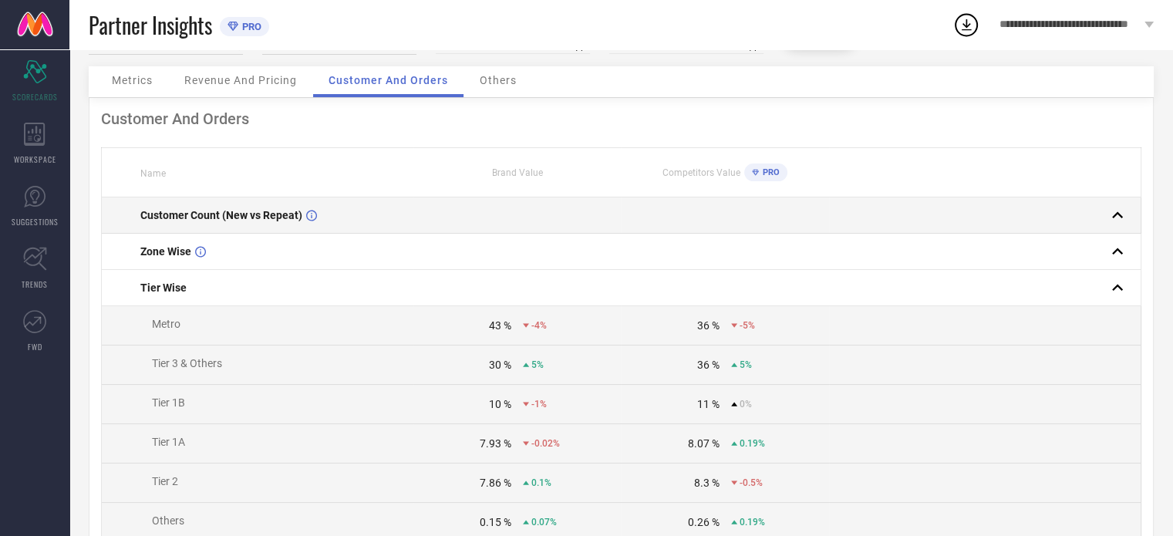
scroll to position [0, 0]
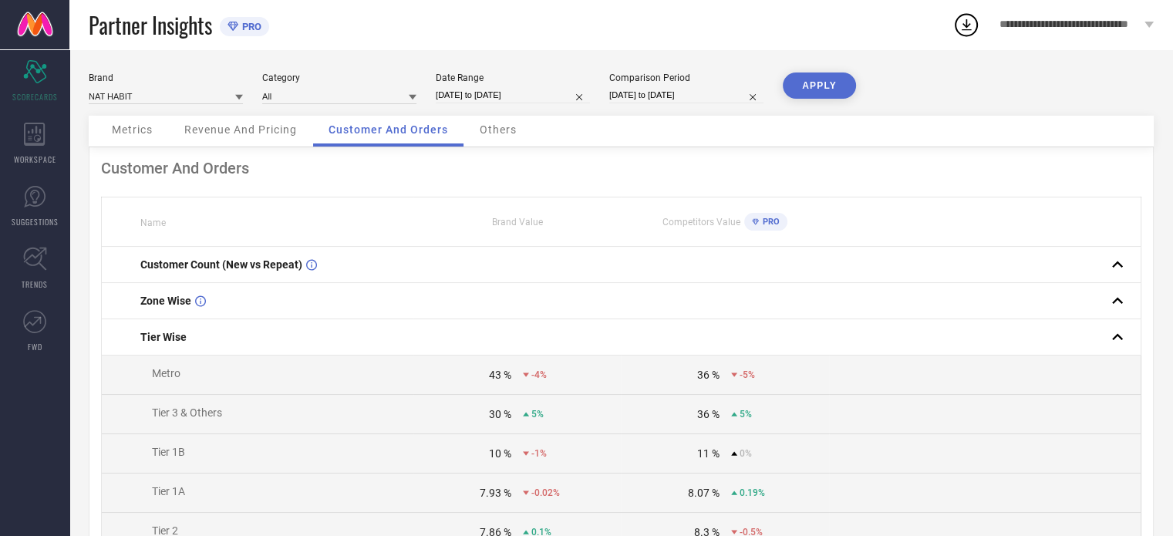
click at [489, 129] on span "Others" at bounding box center [498, 129] width 37 height 12
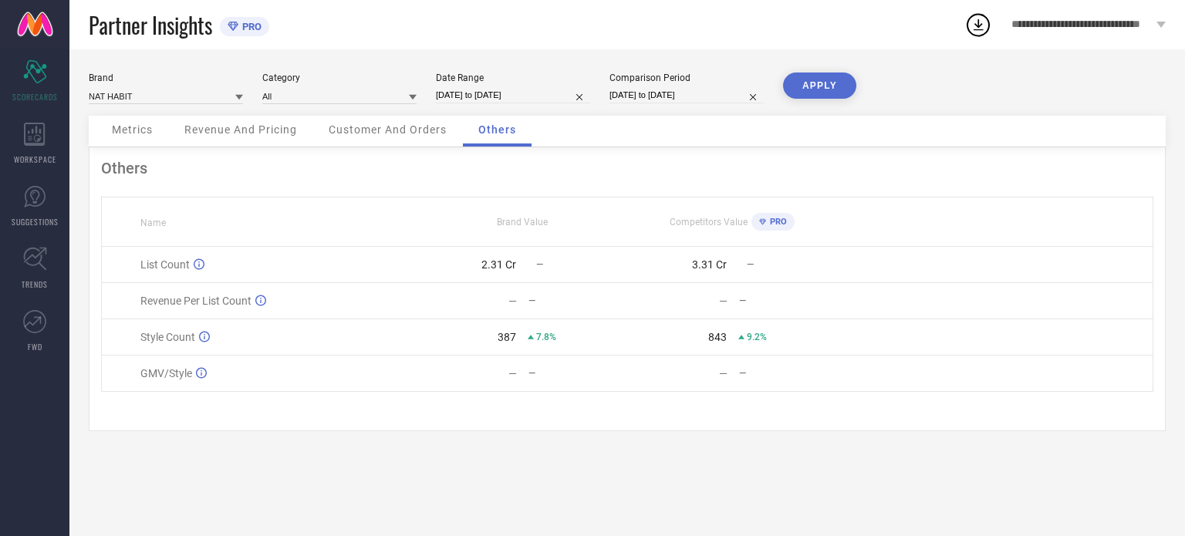
click at [130, 135] on span "Metrics" at bounding box center [132, 129] width 41 height 12
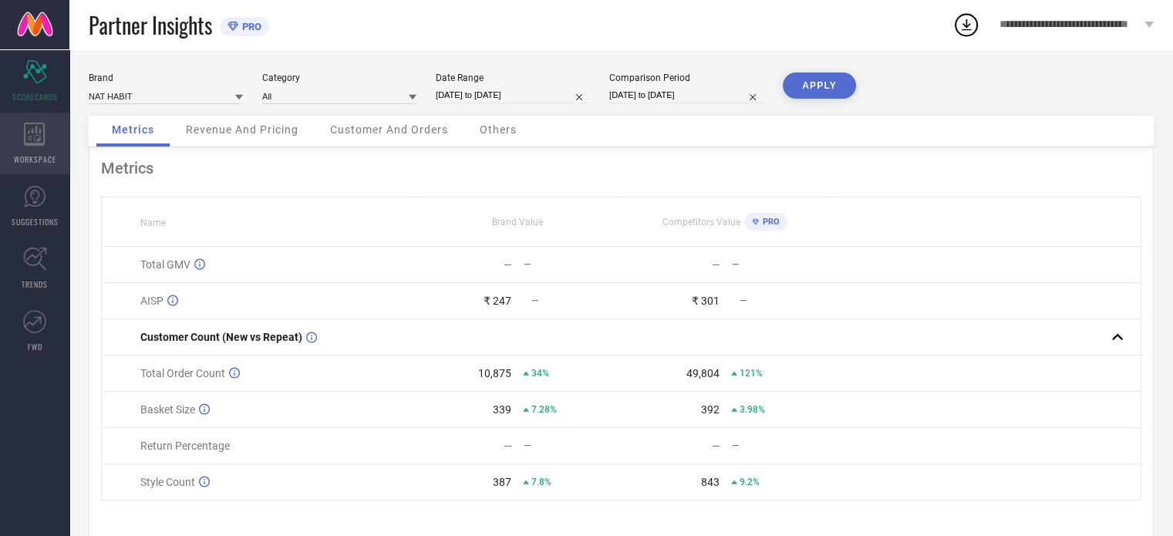
click at [28, 147] on div "WORKSPACE" at bounding box center [34, 144] width 69 height 62
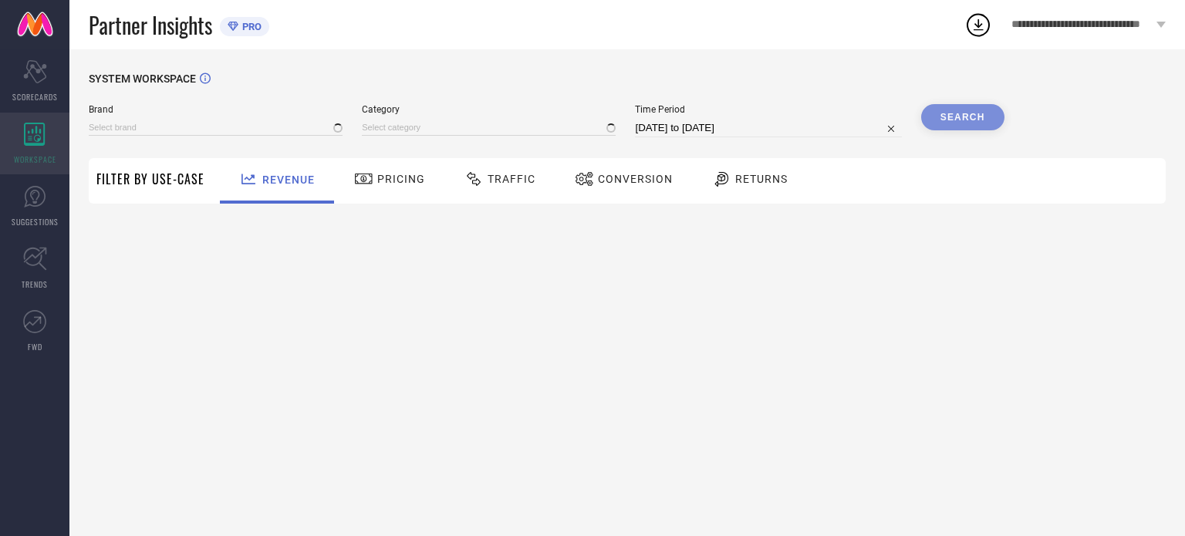
type input "NAT HABIT"
type input "All"
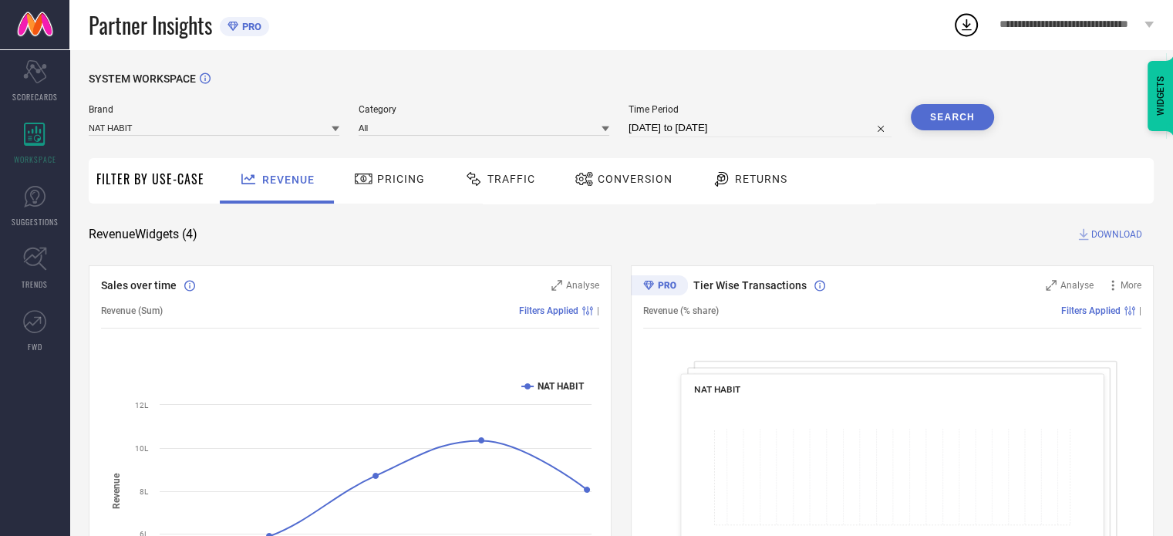
scroll to position [11, 0]
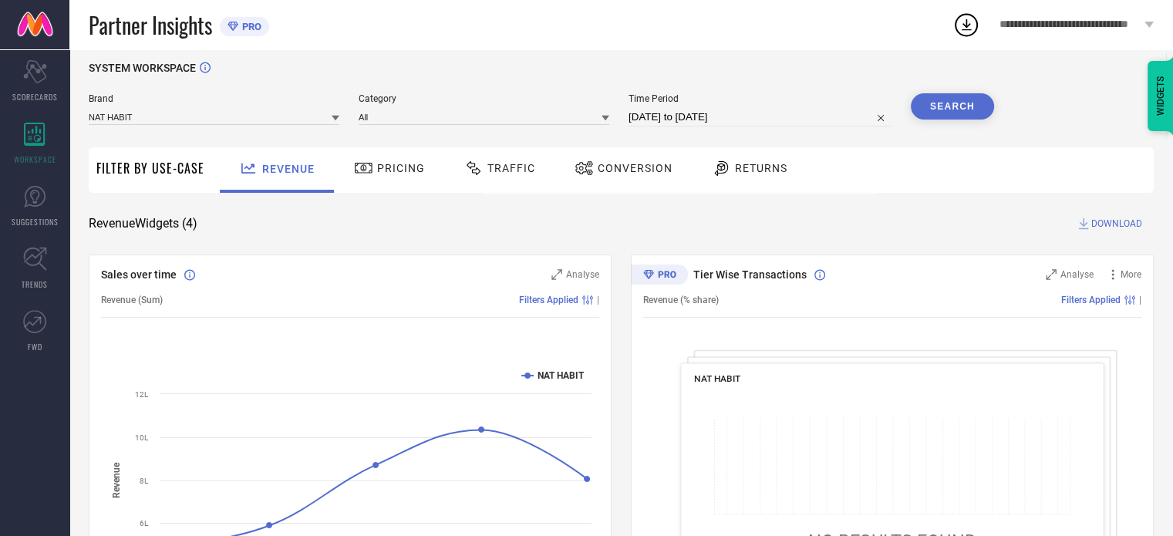
click at [512, 170] on span "Traffic" at bounding box center [512, 168] width 48 height 12
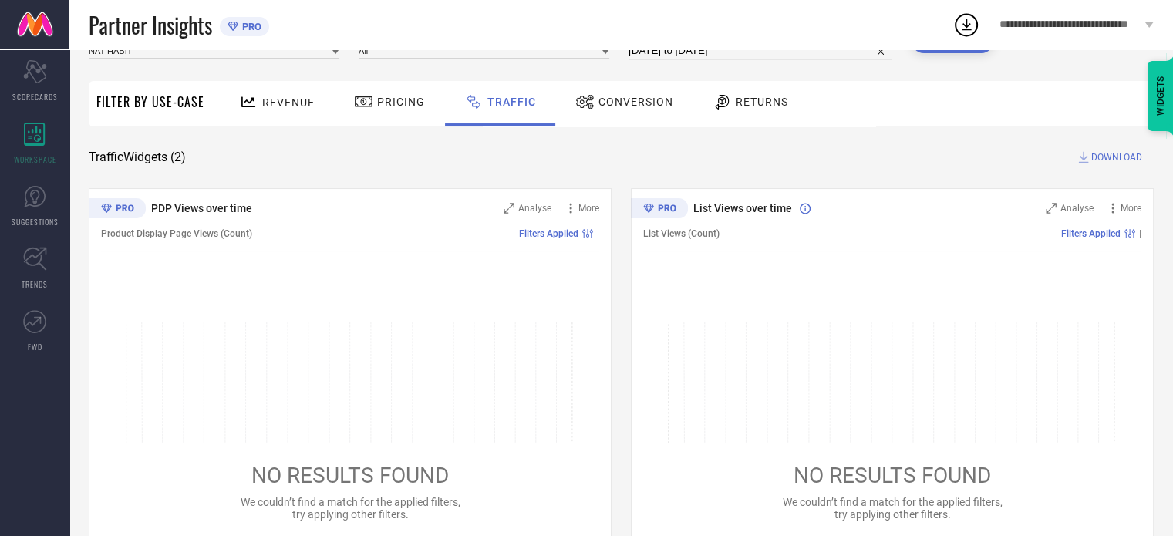
scroll to position [139, 0]
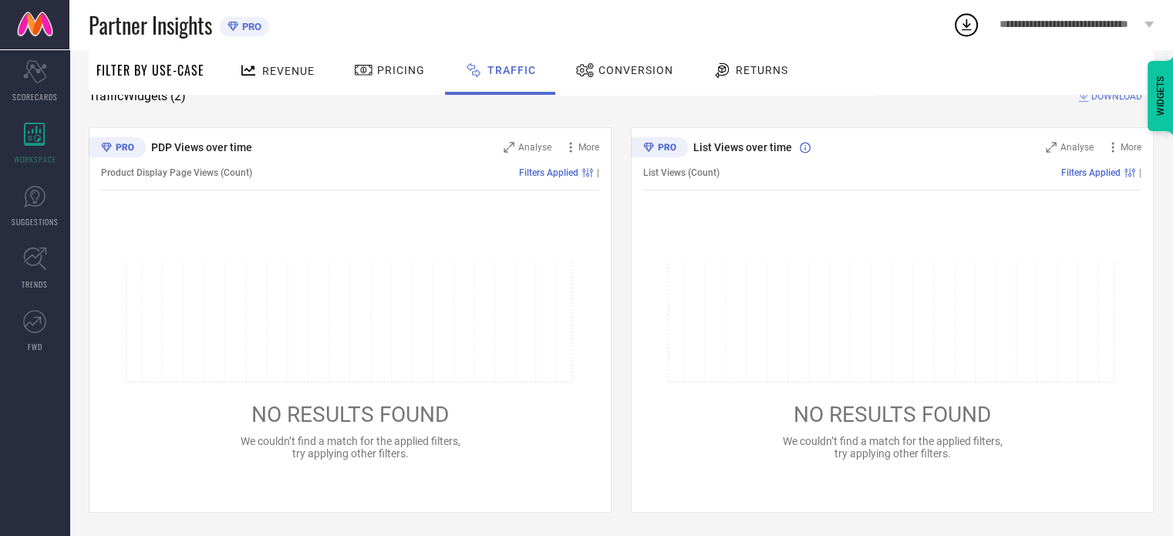
click at [406, 403] on span "NO RESULTS FOUND" at bounding box center [349, 414] width 197 height 25
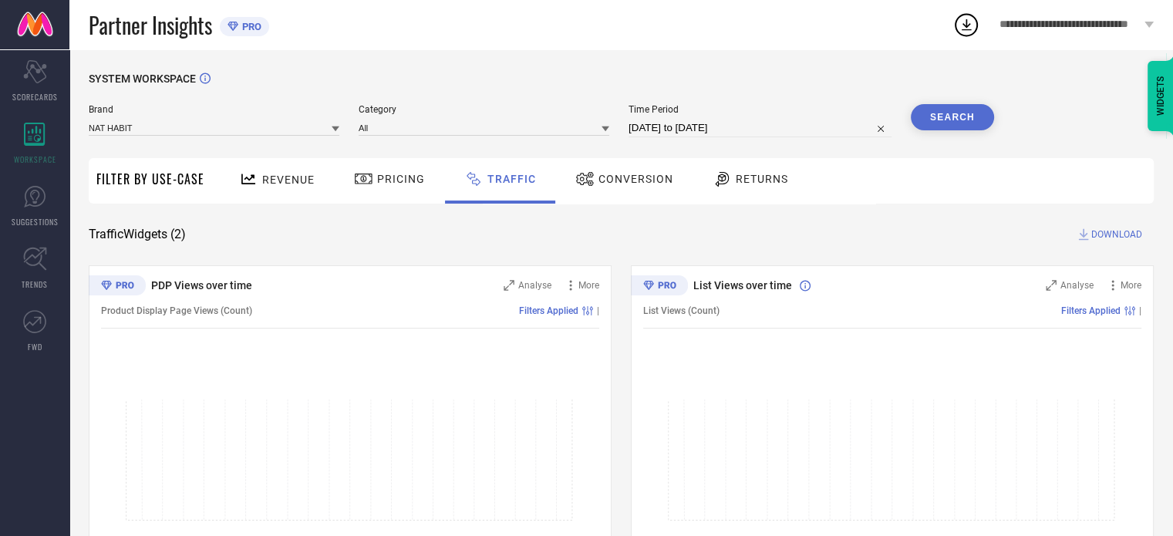
click at [964, 120] on button "Search" at bounding box center [952, 117] width 83 height 26
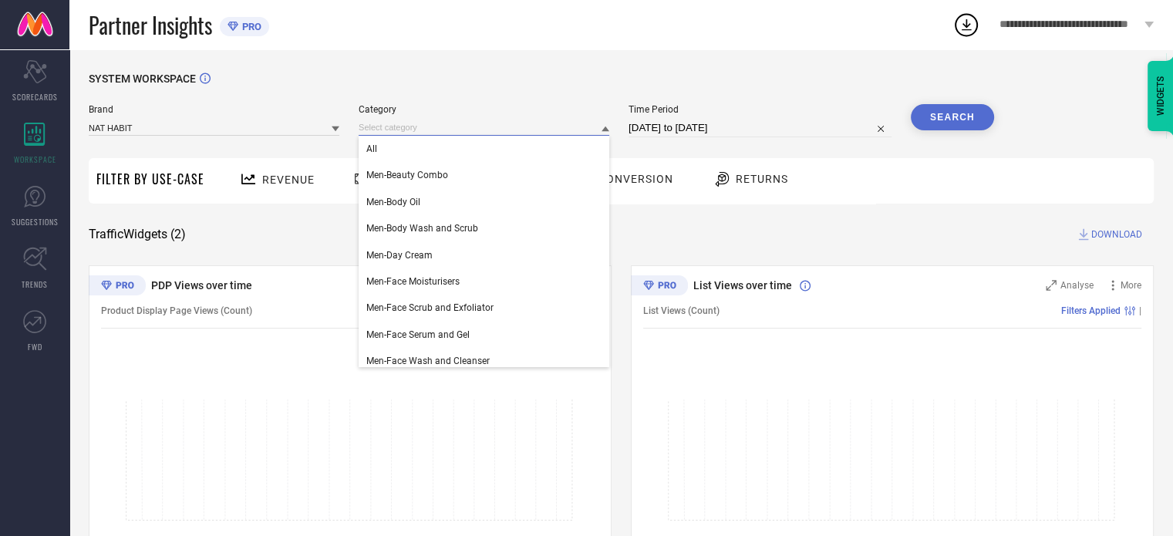
click at [454, 129] on input at bounding box center [484, 128] width 251 height 16
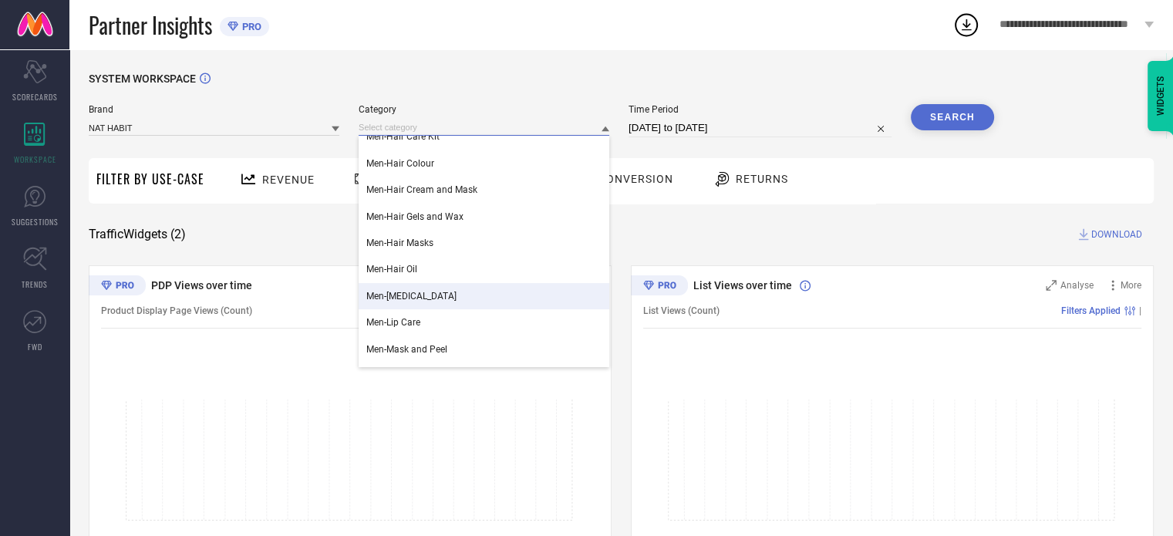
scroll to position [250, 0]
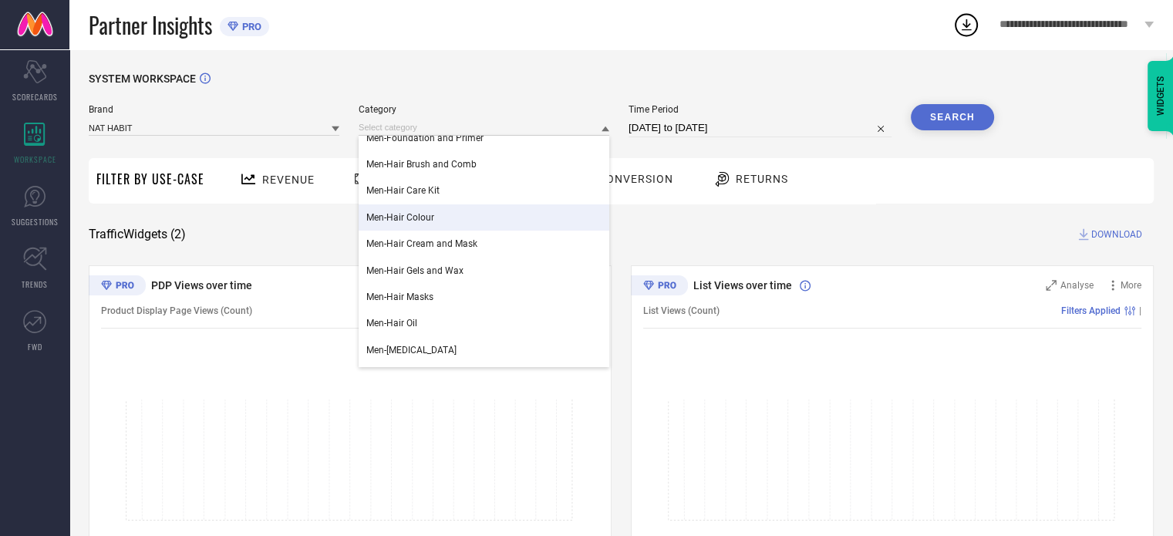
click at [434, 214] on span "Men-Hair Colour" at bounding box center [400, 217] width 68 height 11
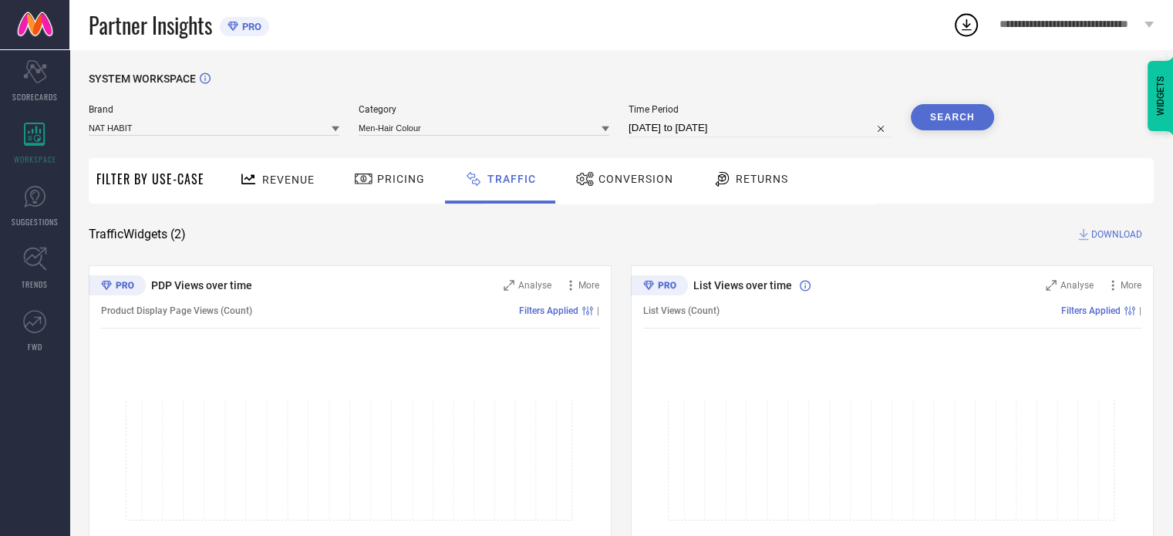
click at [943, 118] on button "Search" at bounding box center [952, 117] width 83 height 26
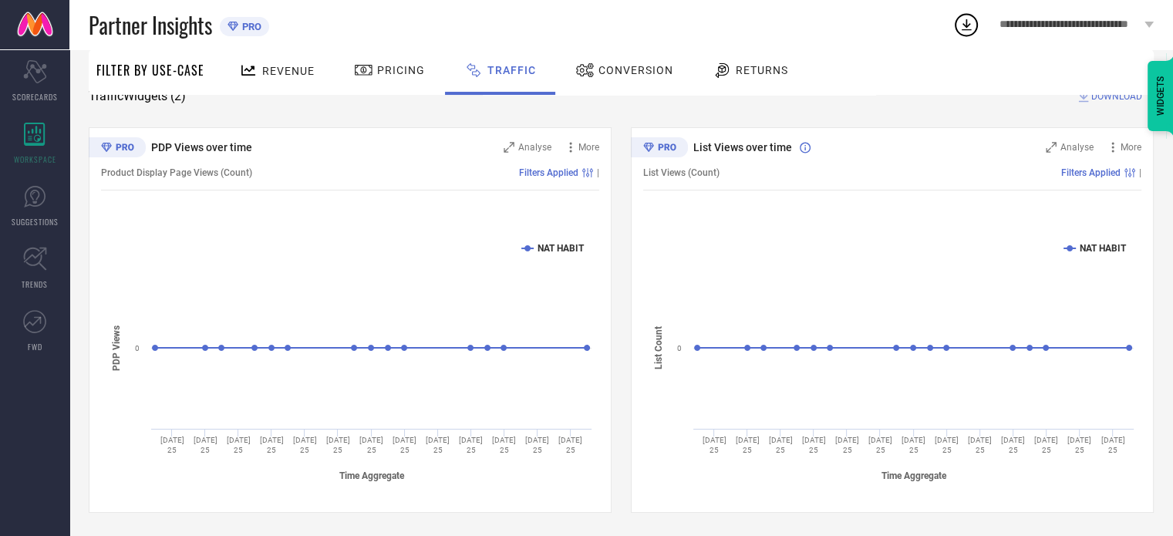
scroll to position [0, 0]
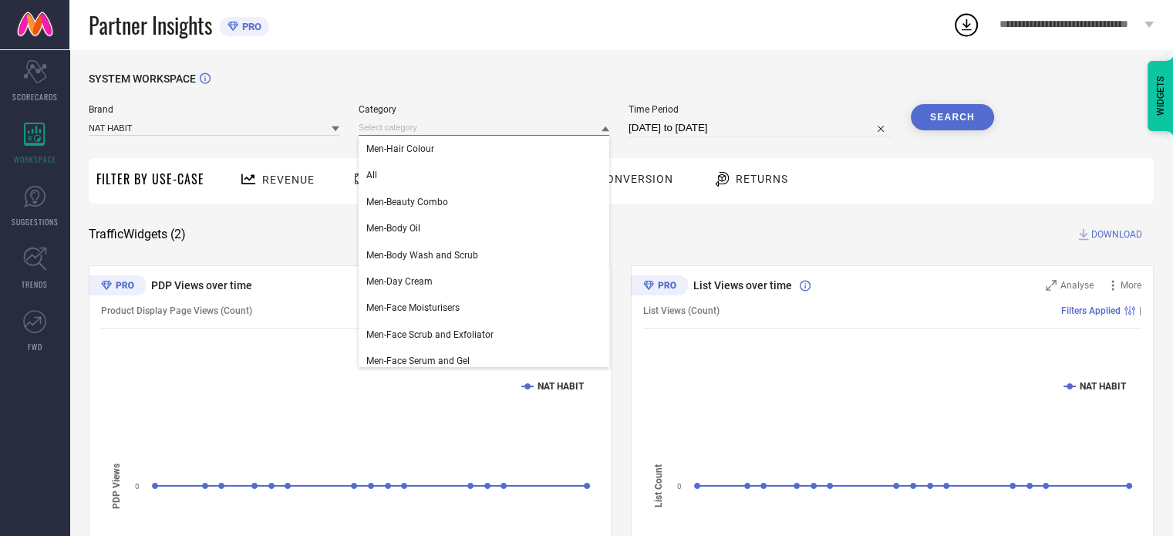
click at [577, 130] on input at bounding box center [484, 128] width 251 height 16
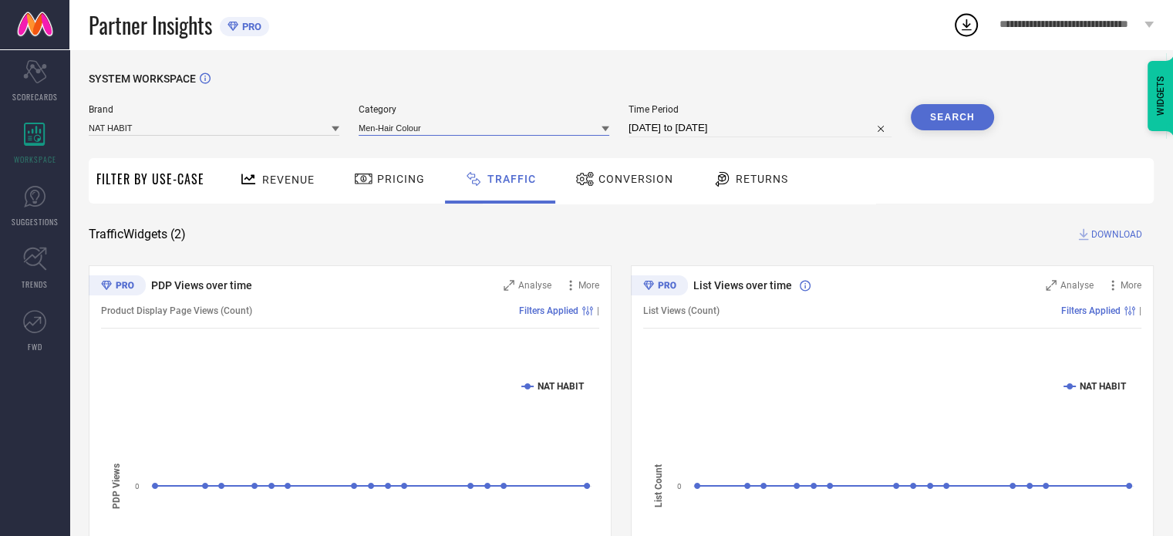
click at [553, 128] on input at bounding box center [484, 128] width 251 height 16
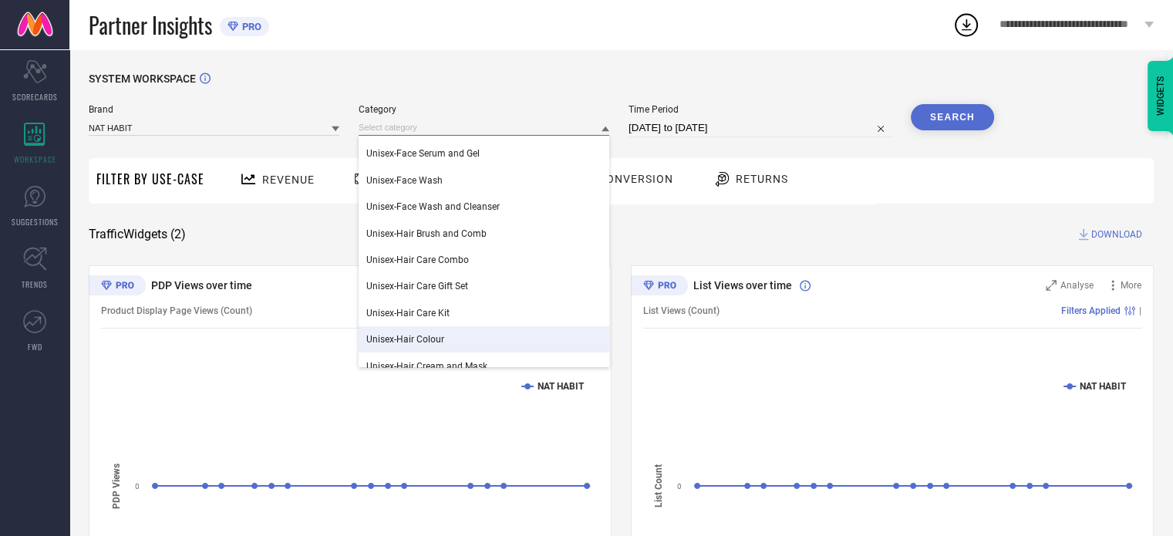
scroll to position [1083, 0]
click at [515, 333] on div "Unisex-Hair Colour" at bounding box center [484, 339] width 251 height 26
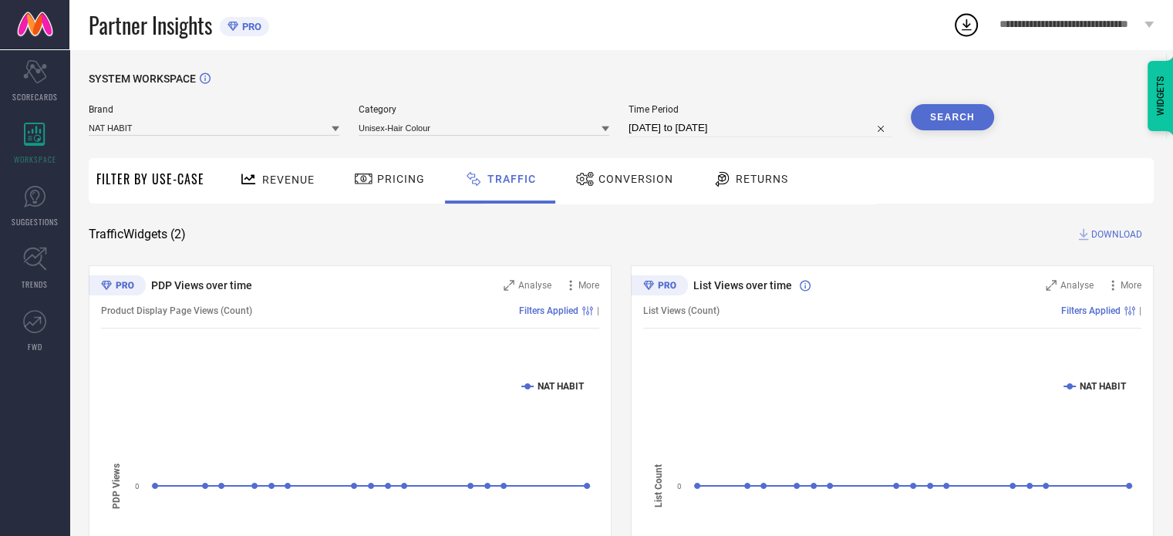
click at [963, 131] on div "Search" at bounding box center [952, 120] width 83 height 33
click at [953, 115] on button "Search" at bounding box center [952, 117] width 83 height 26
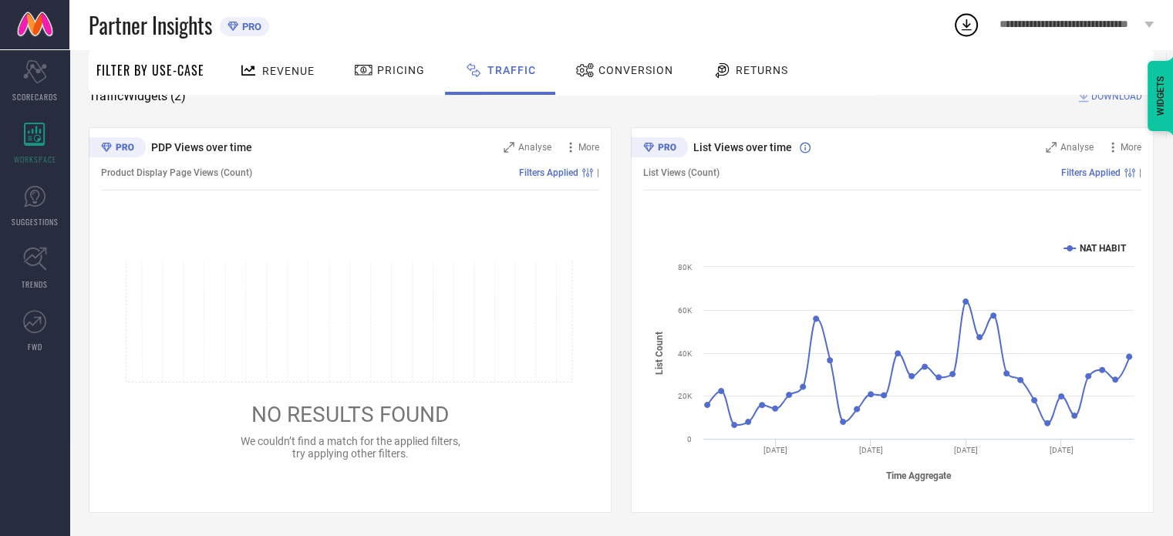
scroll to position [0, 0]
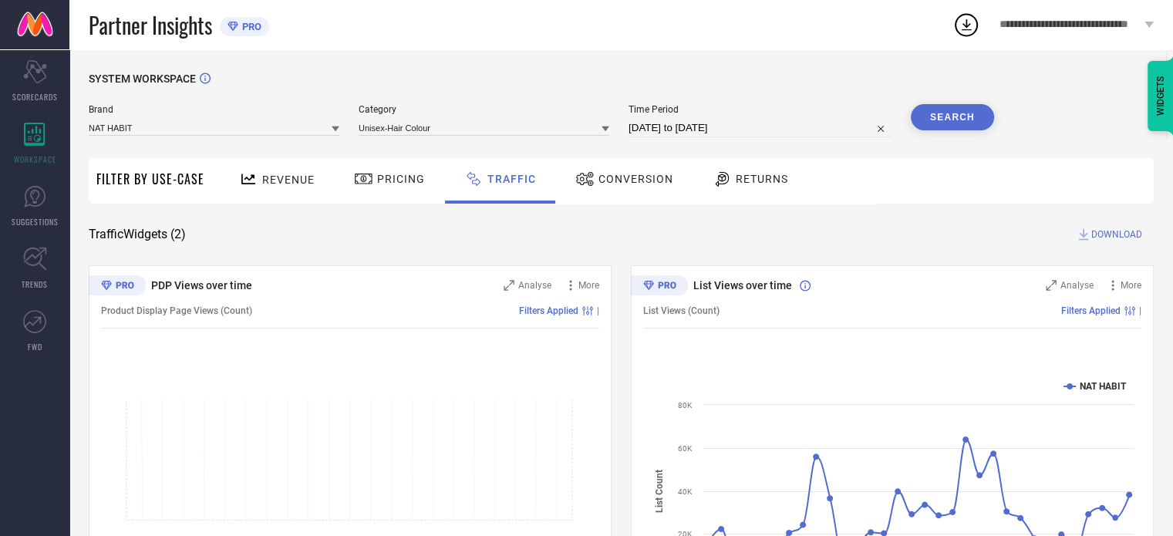
click at [703, 127] on input "[DATE] to [DATE]" at bounding box center [760, 128] width 263 height 19
select select "8"
select select "2025"
select select "9"
select select "2025"
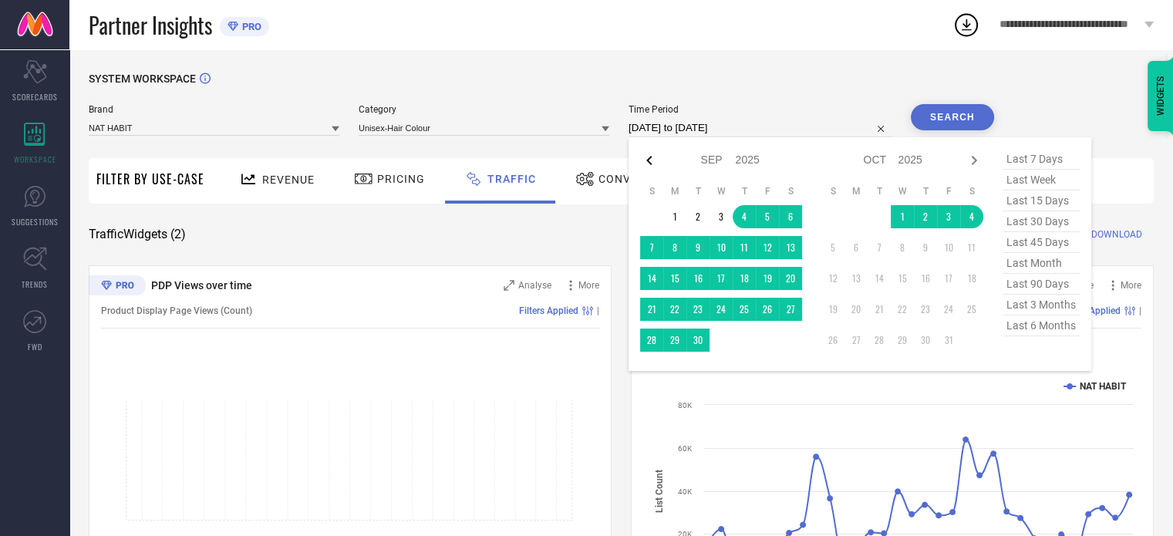
click at [654, 167] on icon at bounding box center [649, 160] width 19 height 19
select select "7"
select select "2025"
select select "8"
select select "2025"
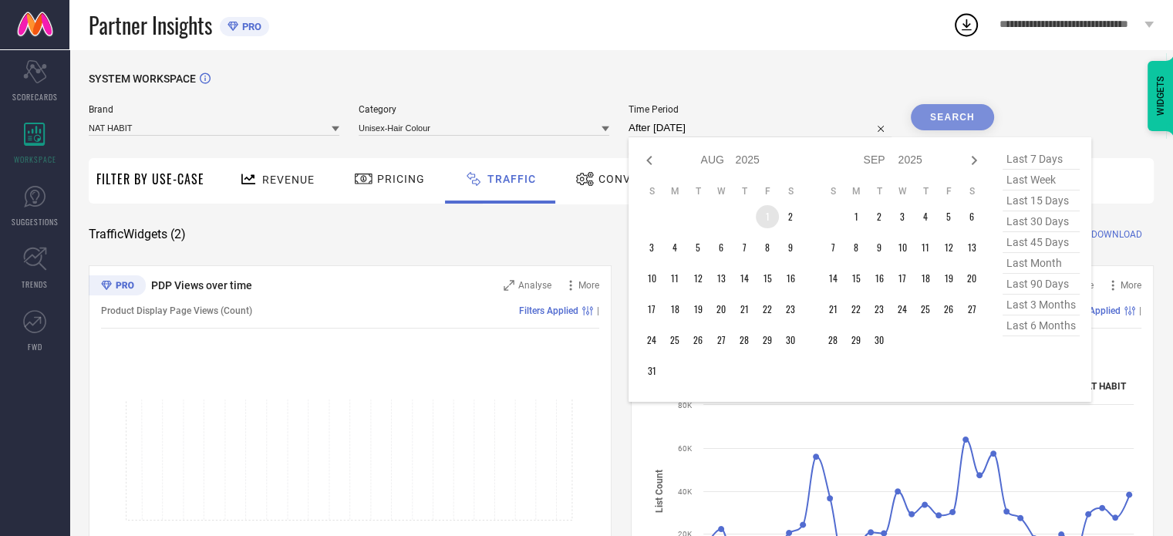
click at [767, 228] on td "1" at bounding box center [767, 216] width 23 height 23
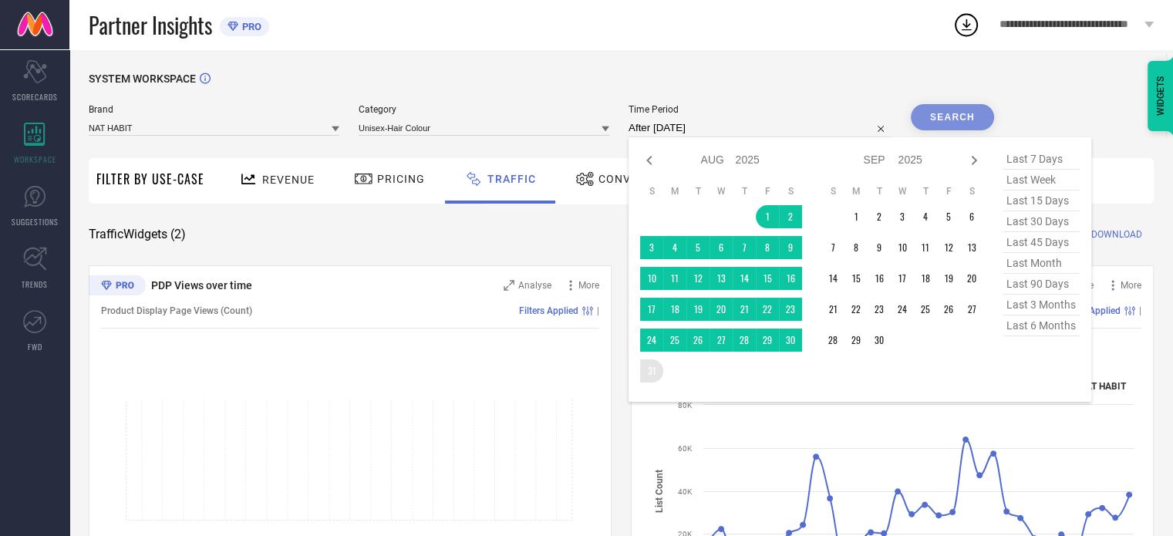
type input "[DATE] to [DATE]"
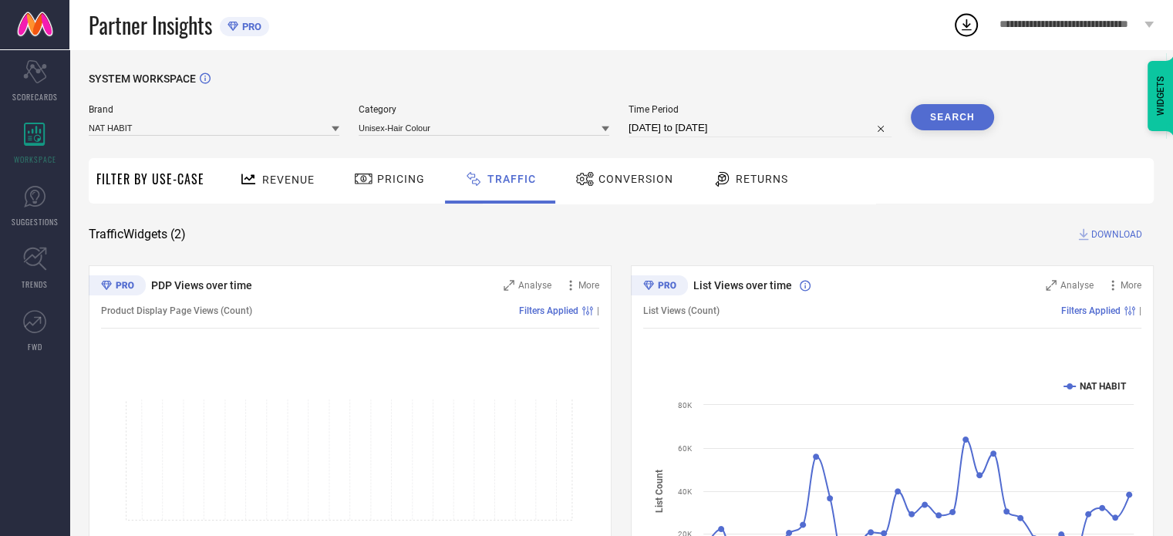
click at [950, 115] on button "Search" at bounding box center [952, 117] width 83 height 26
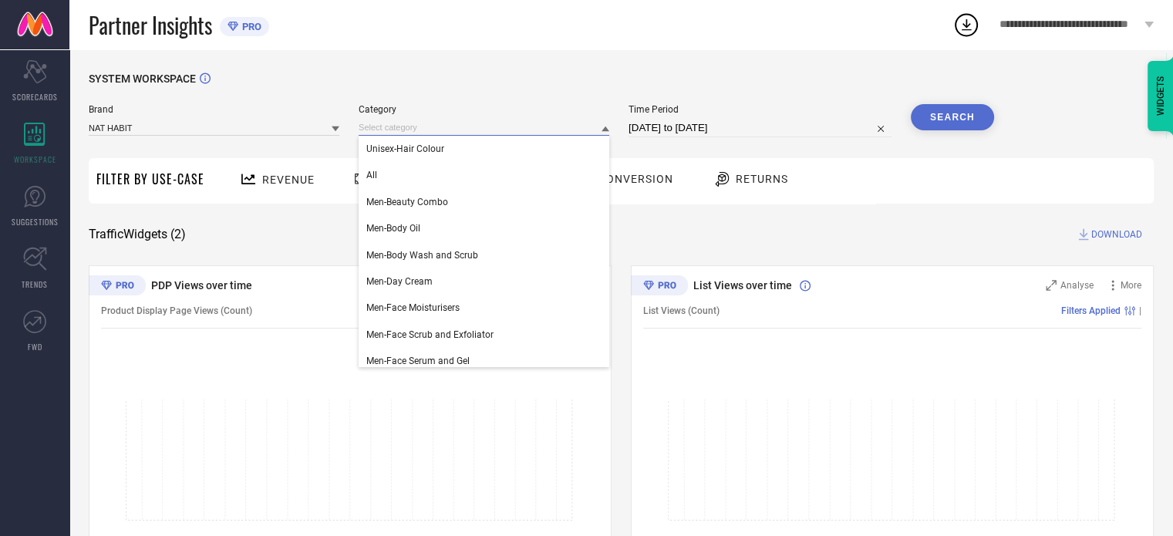
click at [464, 132] on input at bounding box center [484, 128] width 251 height 16
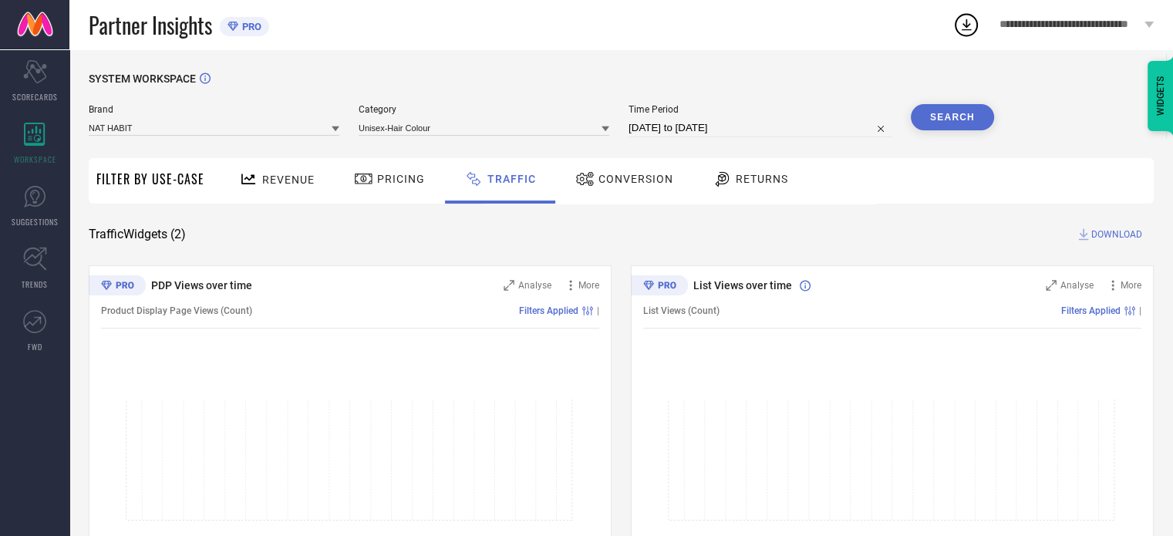
click at [609, 129] on icon at bounding box center [606, 129] width 8 height 5
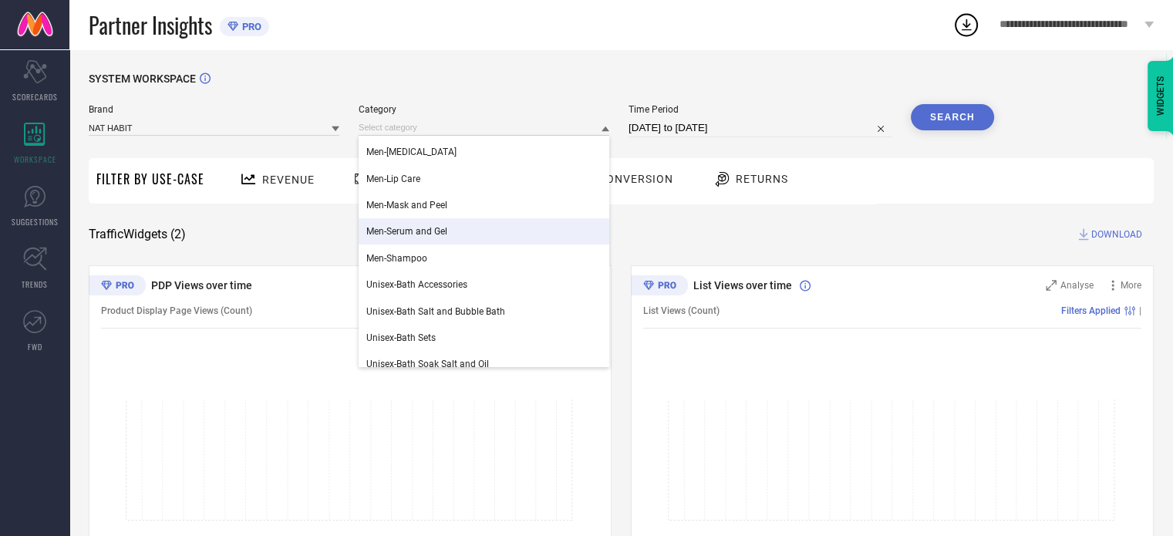
scroll to position [478, 0]
